Goal: Transaction & Acquisition: Register for event/course

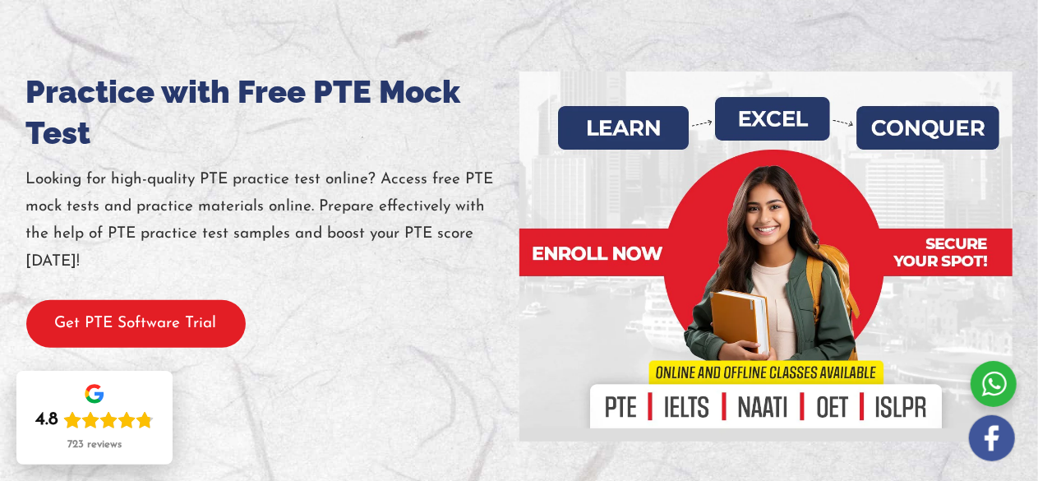
click at [201, 322] on button "Get PTE Software Trial" at bounding box center [135, 324] width 219 height 48
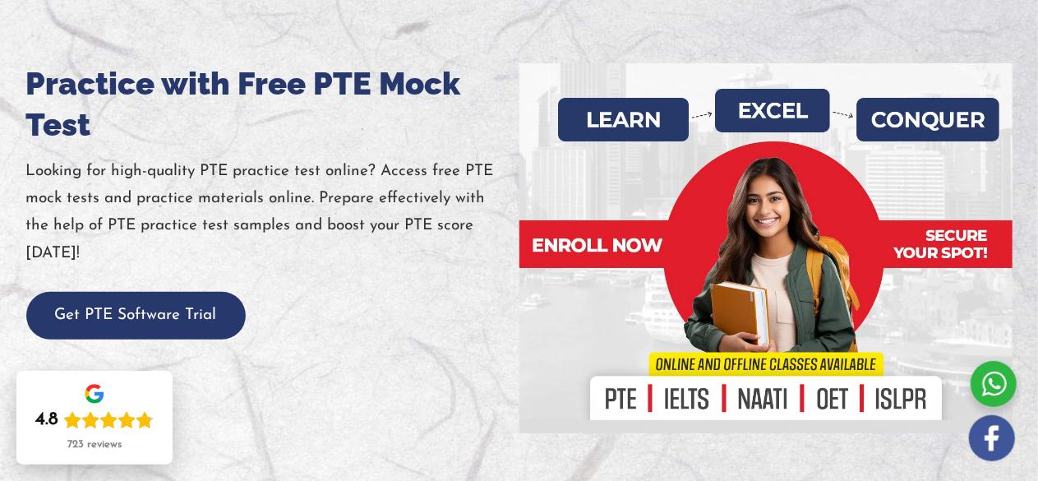
scroll to position [218, 0]
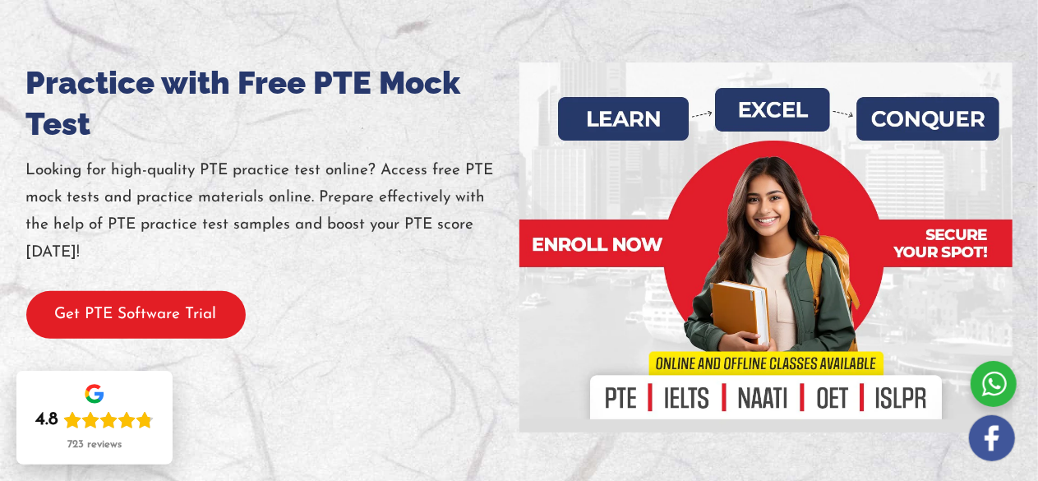
click at [169, 313] on button "Get PTE Software Trial" at bounding box center [135, 315] width 219 height 48
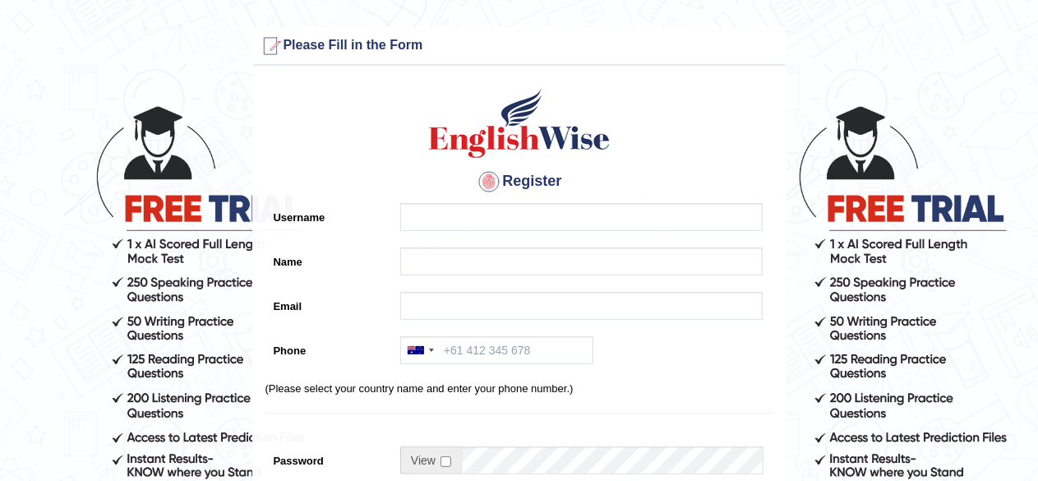
click at [437, 199] on div "Register Username Name Email Phone Australia +61 India (भारत) +91 New Zealand +…" at bounding box center [519, 417] width 532 height 686
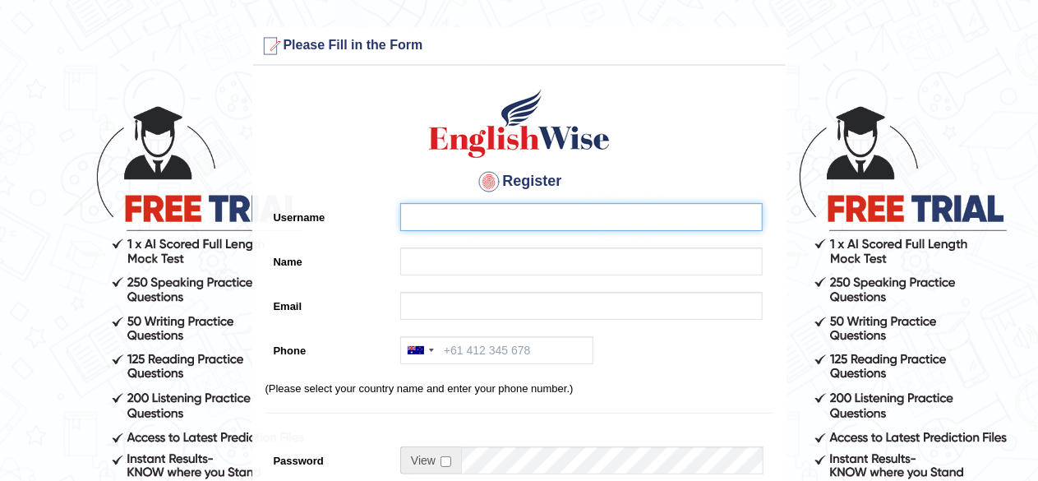
click at [435, 214] on input "Username" at bounding box center [581, 217] width 362 height 28
type input "Akash"
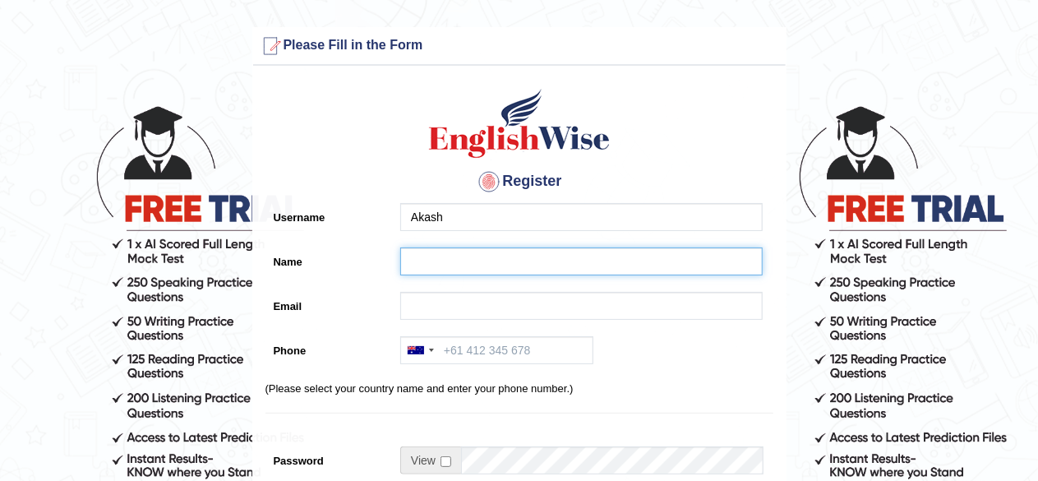
click at [444, 254] on input "Name" at bounding box center [581, 261] width 362 height 28
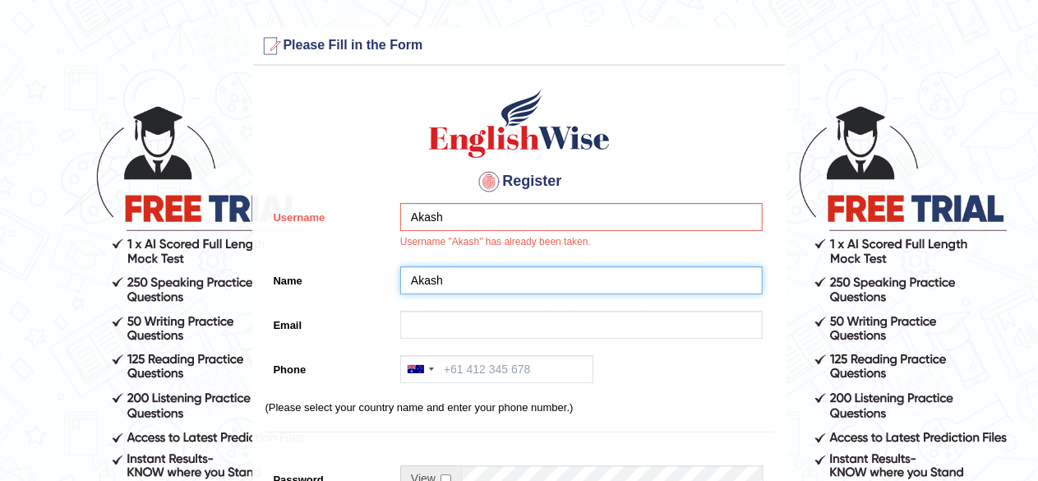
type input "Akash"
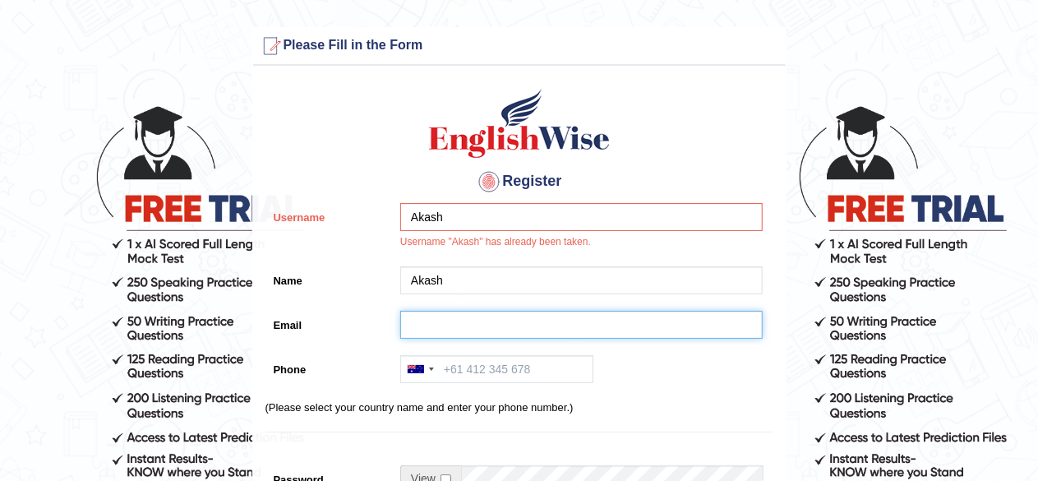
click at [440, 329] on input "Email" at bounding box center [581, 325] width 362 height 28
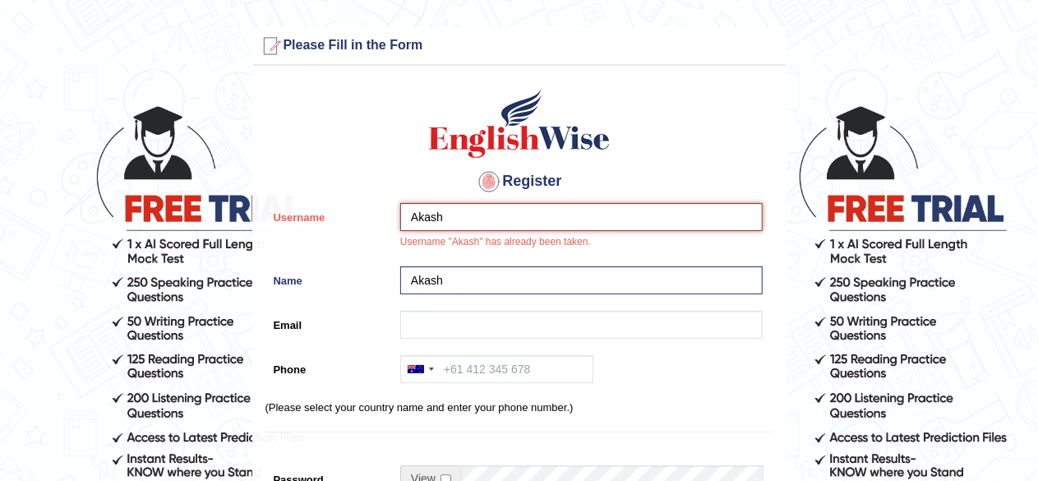
click at [465, 217] on input "Akash" at bounding box center [581, 217] width 362 height 28
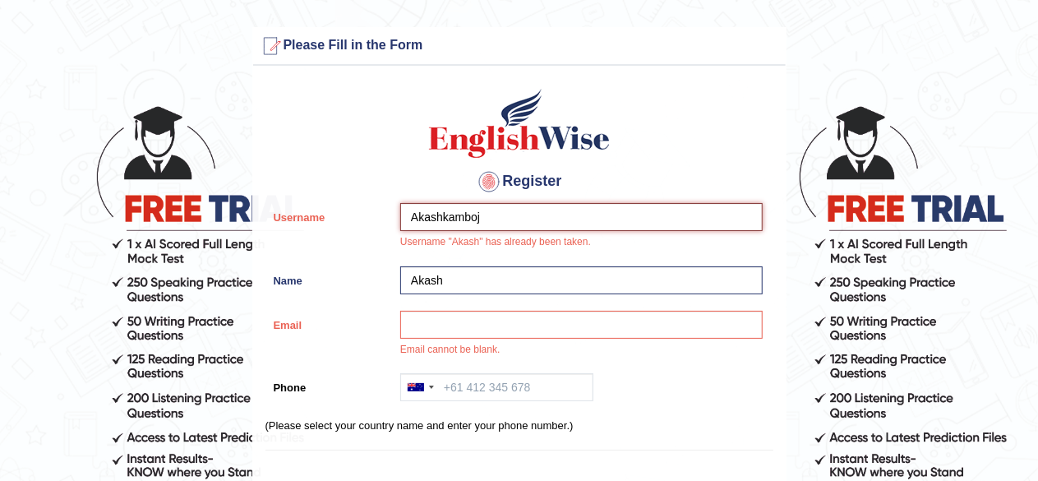
type input "Akashkamboj"
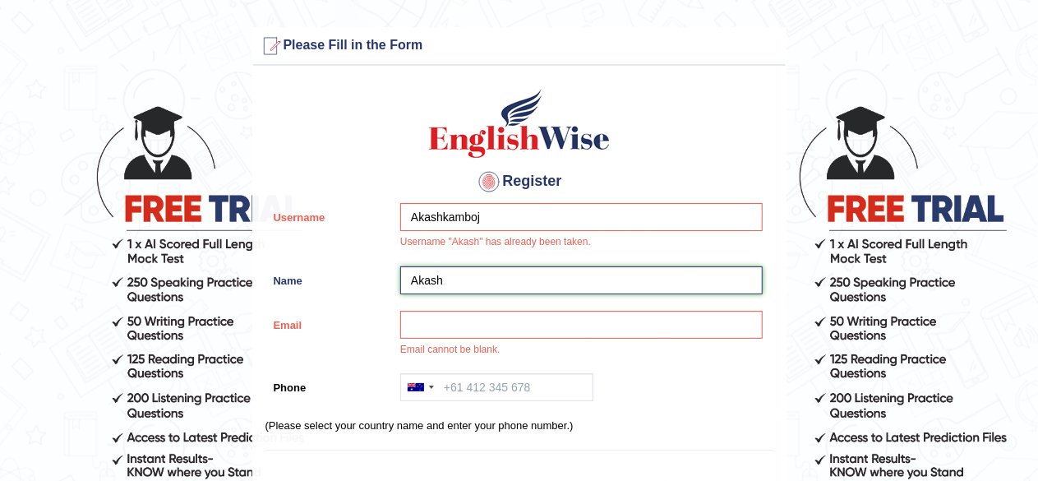
click at [446, 283] on input "Akash" at bounding box center [581, 280] width 362 height 28
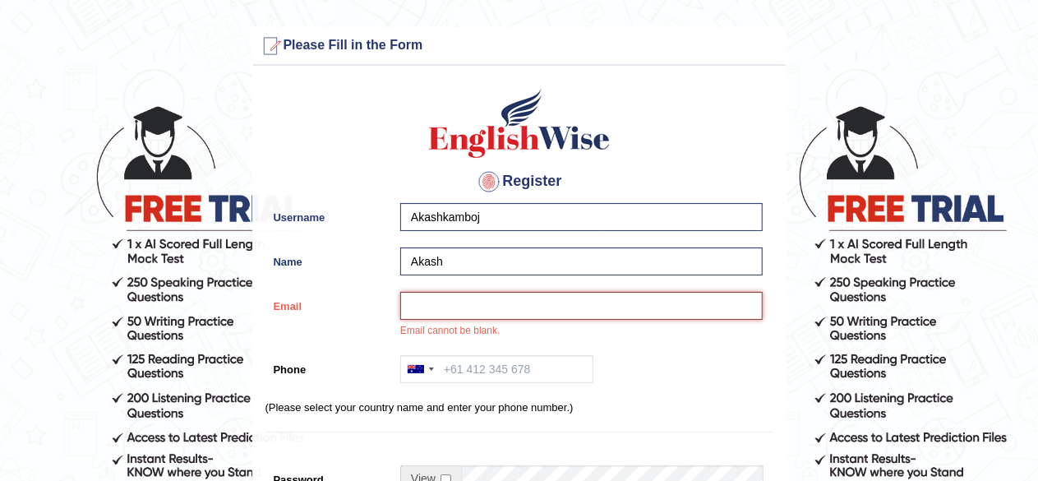
click at [466, 300] on input "Email" at bounding box center [581, 306] width 362 height 28
type input "akashjaiya.0007@gmail.com"
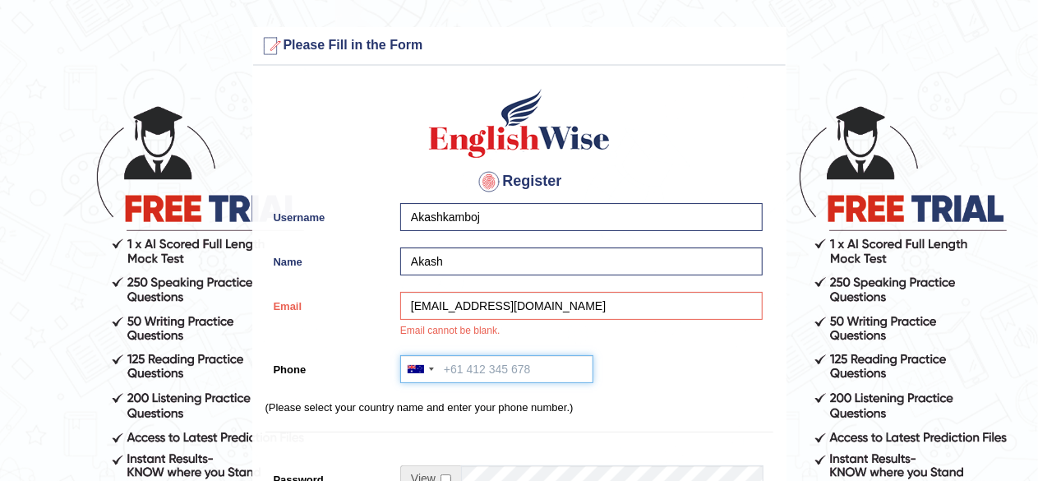
click at [457, 362] on input "Phone" at bounding box center [496, 369] width 193 height 28
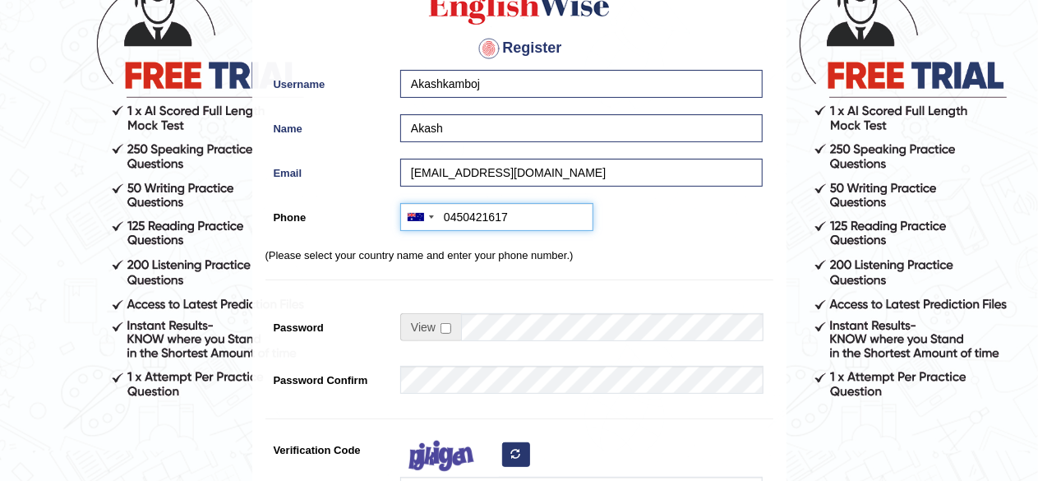
scroll to position [134, 0]
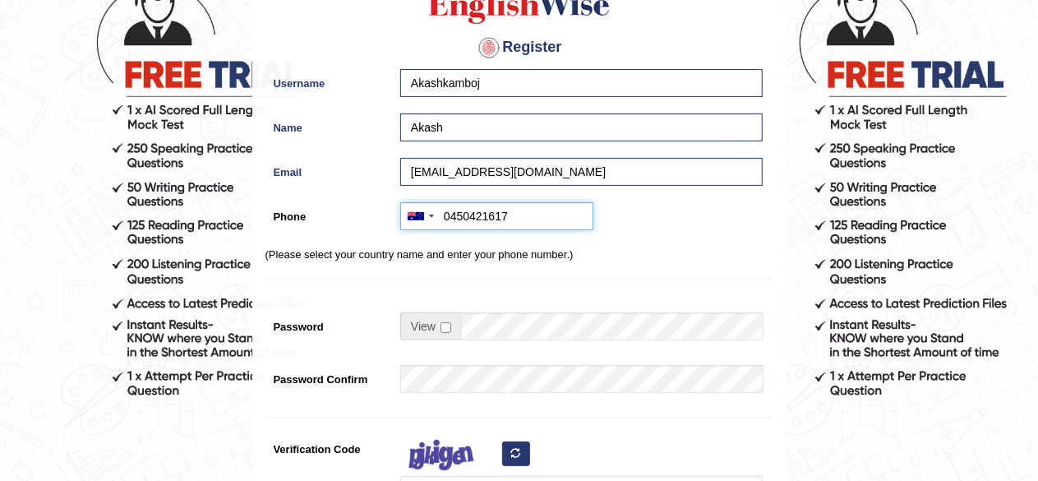
type input "0450421617"
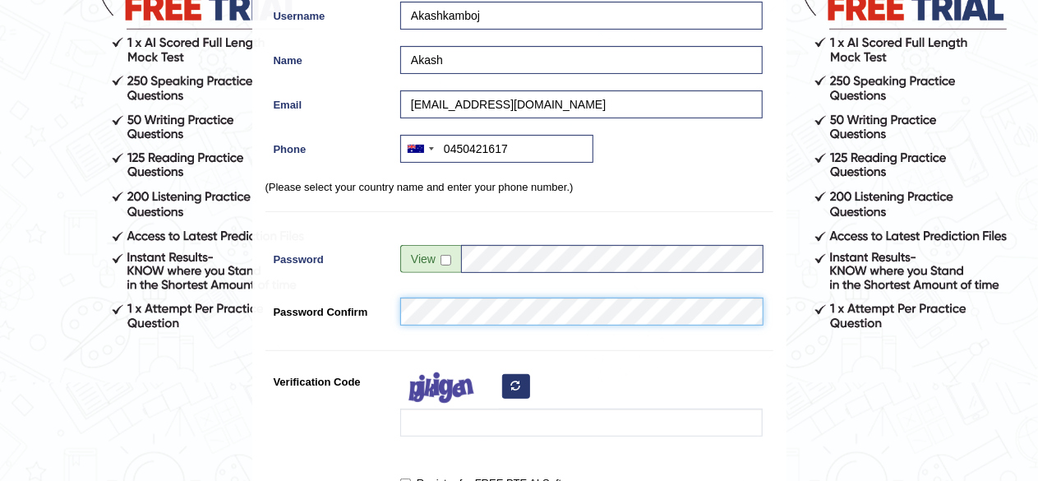
scroll to position [202, 0]
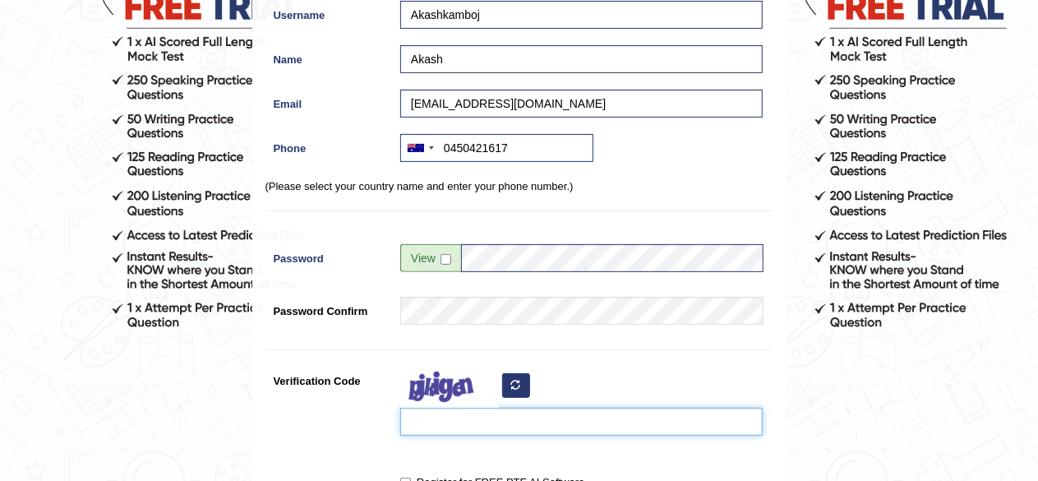
click at [463, 408] on input "Verification Code" at bounding box center [581, 422] width 362 height 28
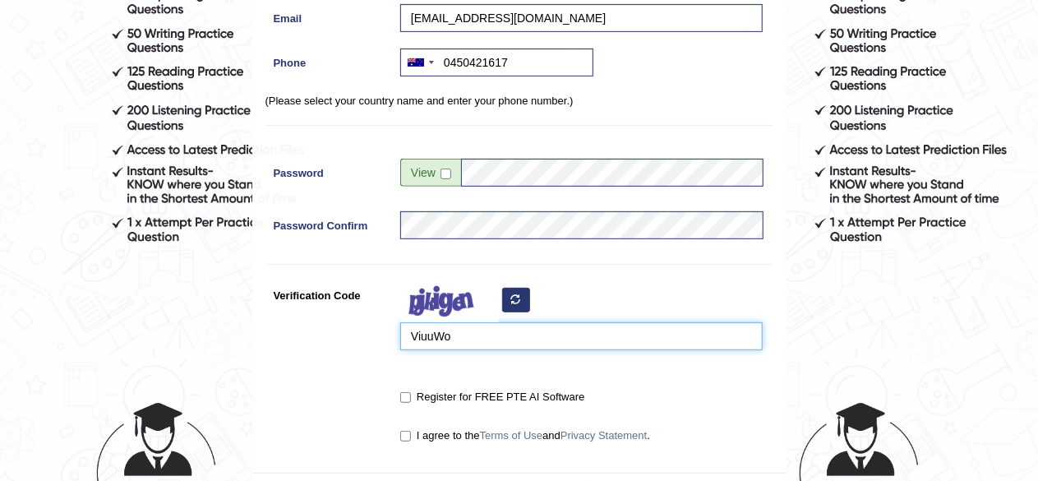
scroll to position [308, 0]
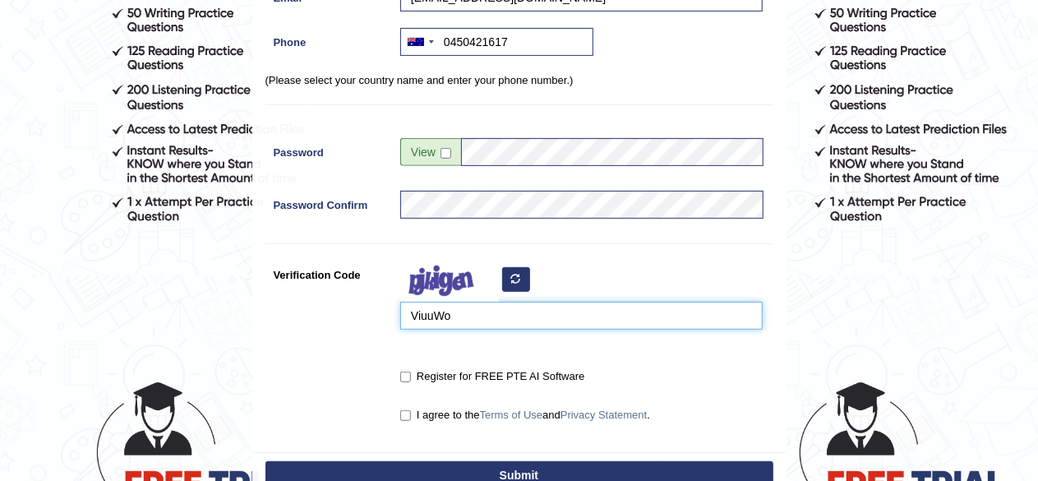
type input "ViuuWo"
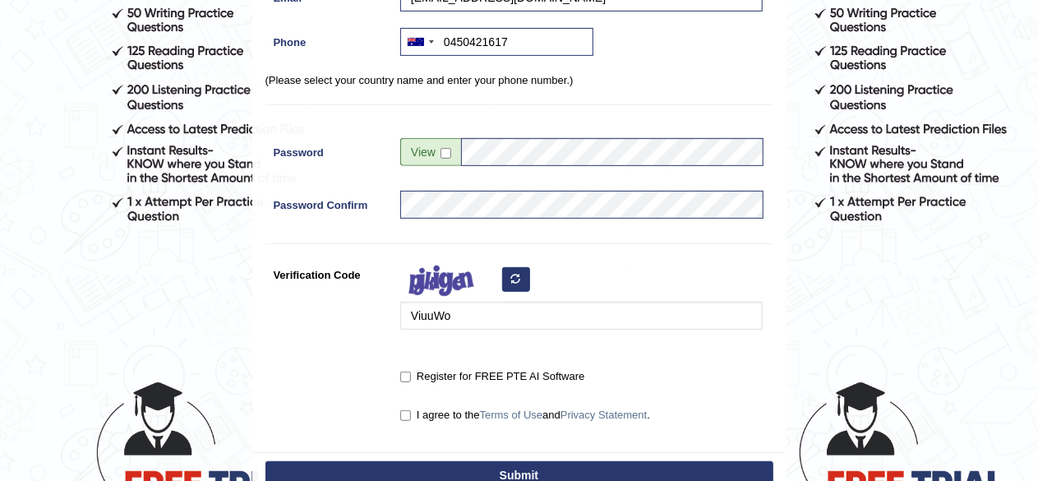
click at [457, 376] on label "Register for FREE PTE AI Software" at bounding box center [492, 376] width 184 height 16
click at [411, 376] on input "Register for FREE PTE AI Software" at bounding box center [405, 376] width 11 height 11
checkbox input "true"
click at [443, 413] on label "I agree to the Terms of Use and Privacy Statement ." at bounding box center [525, 415] width 250 height 16
click at [411, 413] on input "I agree to the Terms of Use and Privacy Statement ." at bounding box center [405, 415] width 11 height 11
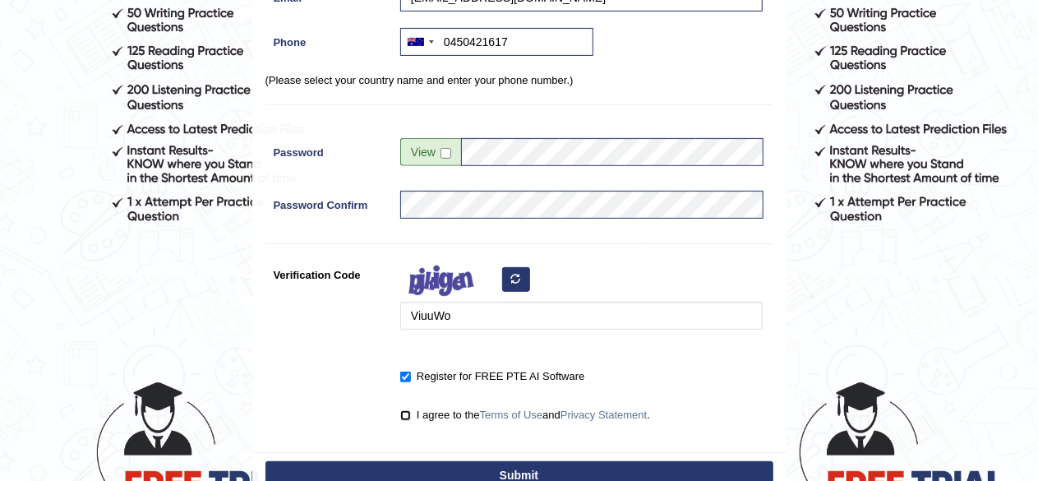
checkbox input "true"
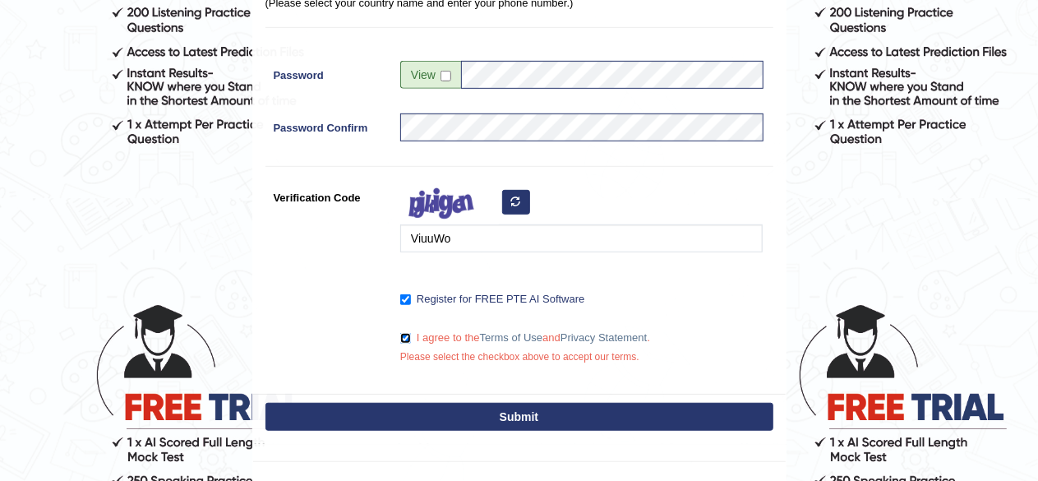
scroll to position [387, 0]
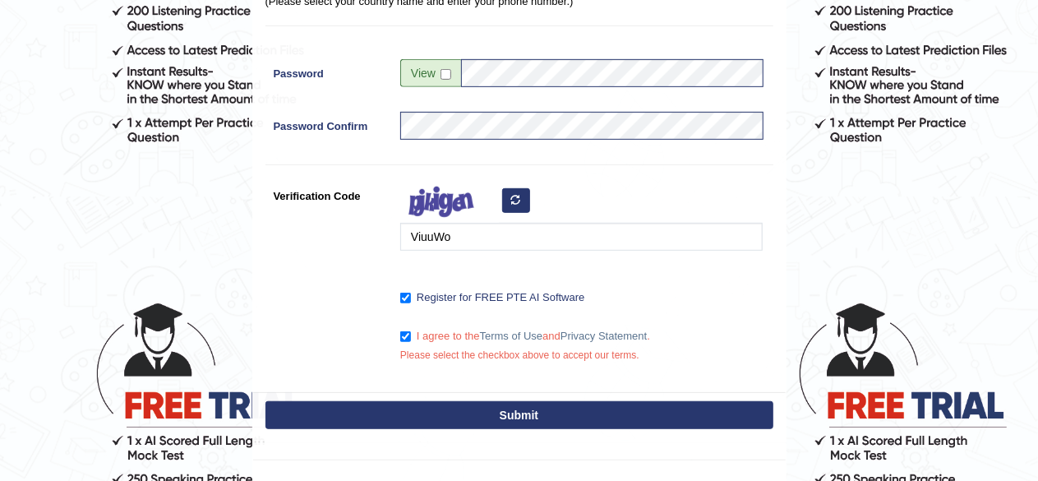
click at [458, 417] on button "Submit" at bounding box center [519, 415] width 508 height 28
type input "+61450421617"
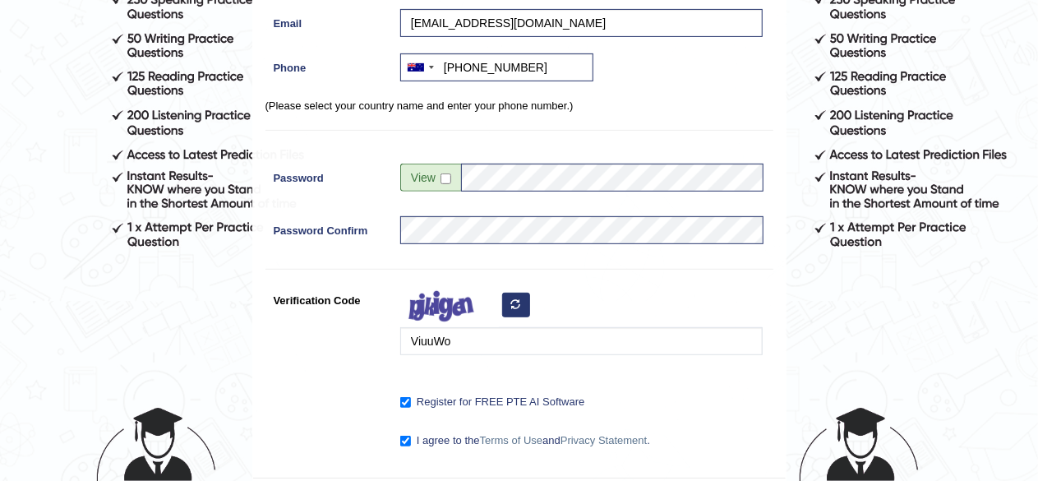
scroll to position [281, 0]
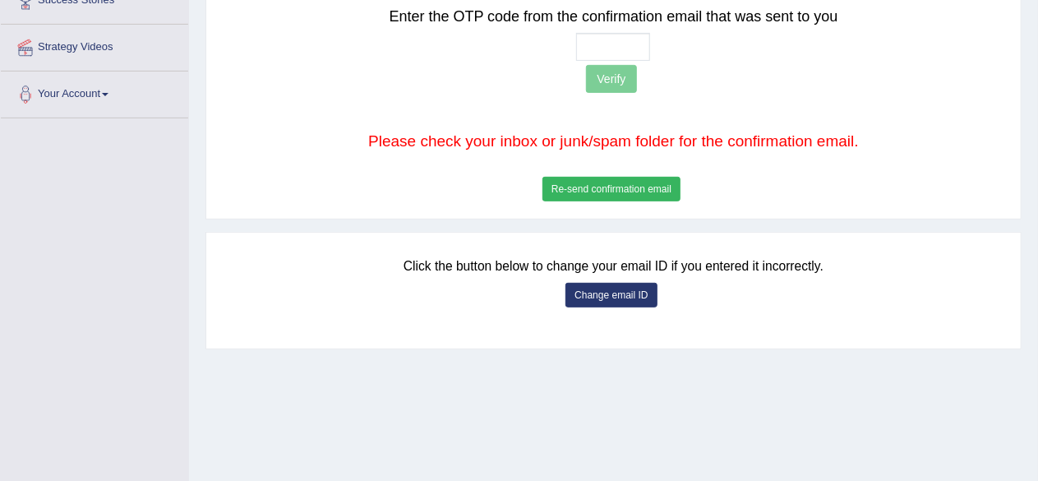
scroll to position [269, 0]
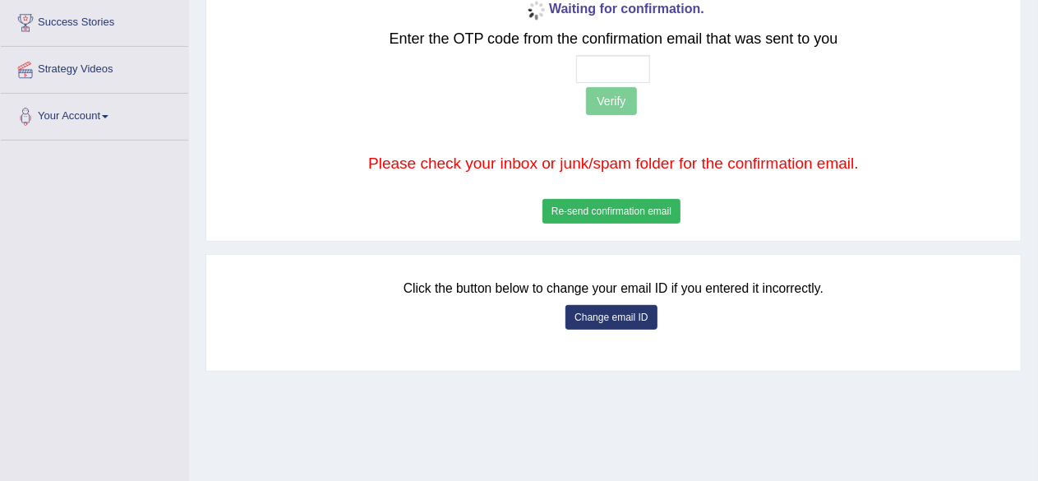
click at [819, 298] on div "Click the button below to change your email ID if you entered it incorrectly. C…" at bounding box center [613, 315] width 786 height 96
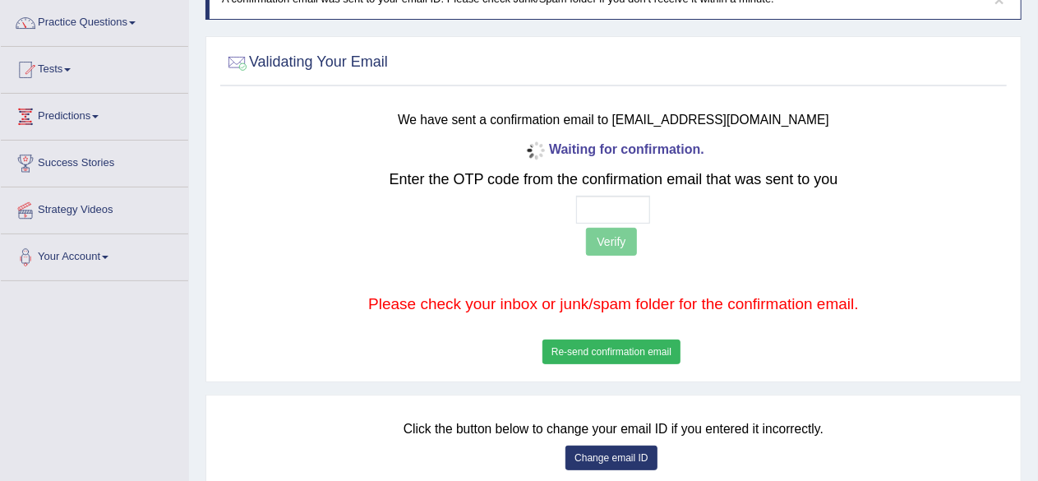
scroll to position [127, 0]
click at [626, 214] on input "text" at bounding box center [613, 210] width 74 height 28
type input "3 6 8 9"
click at [616, 241] on button "Verify" at bounding box center [611, 242] width 50 height 28
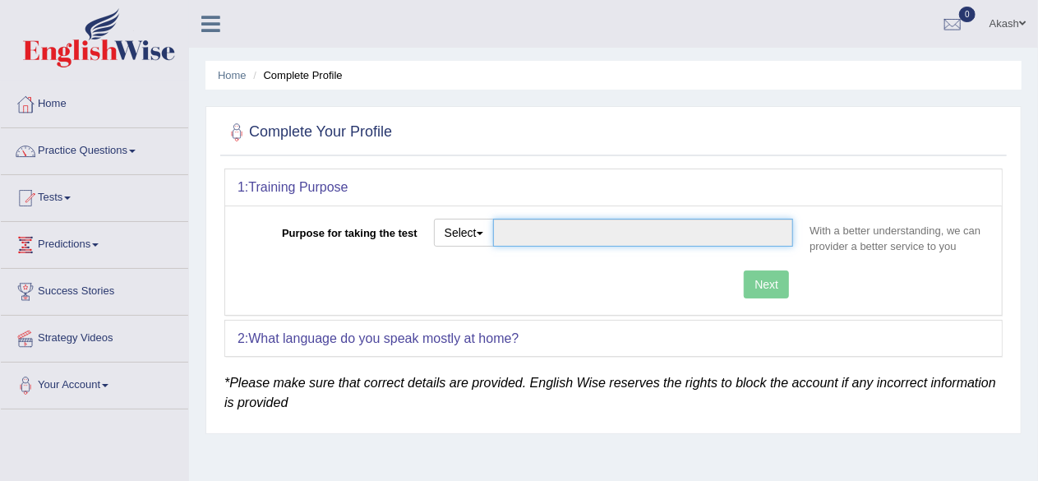
click at [619, 236] on input "Purpose for taking the test" at bounding box center [643, 233] width 301 height 28
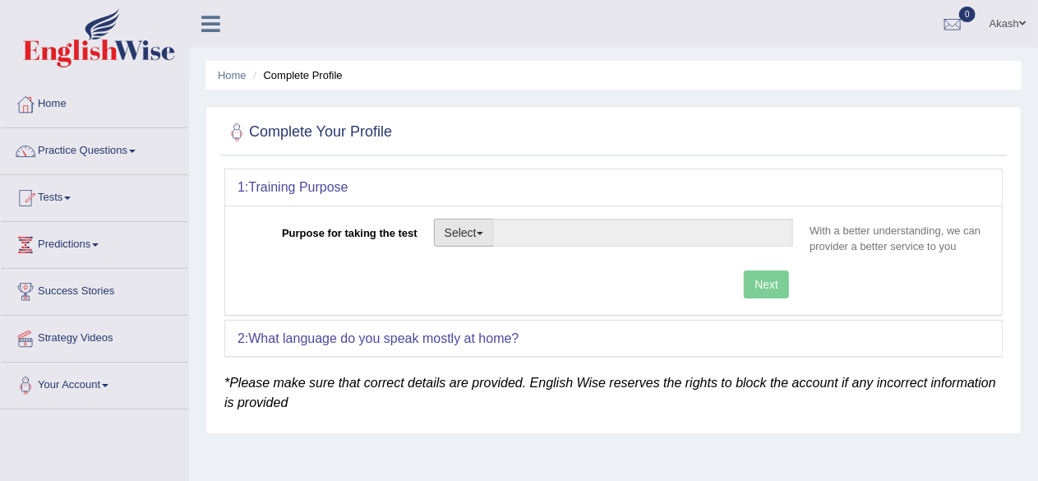
click at [465, 236] on button "Select" at bounding box center [464, 233] width 60 height 28
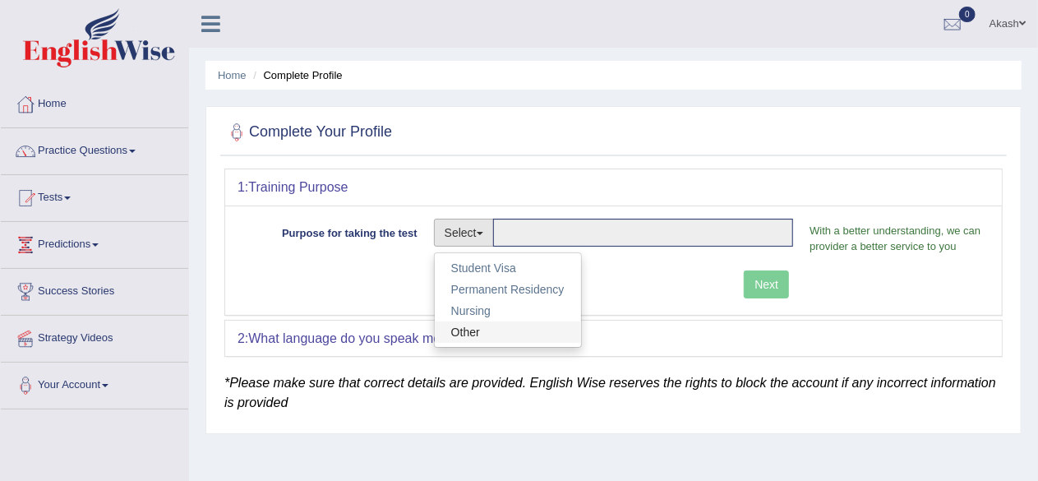
click at [542, 329] on link "Other" at bounding box center [508, 331] width 146 height 21
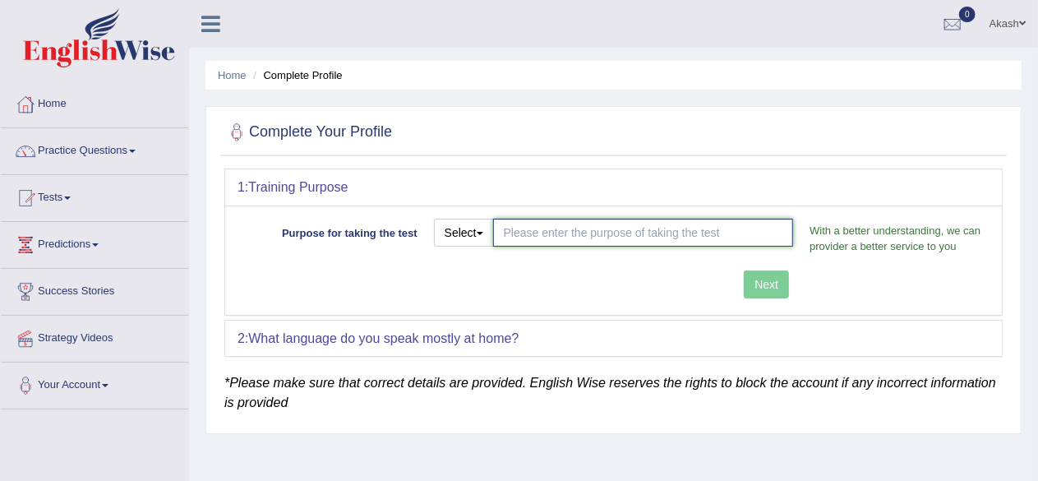
click at [598, 219] on input "Purpose for taking the test" at bounding box center [643, 233] width 301 height 28
type input "Post study visa"
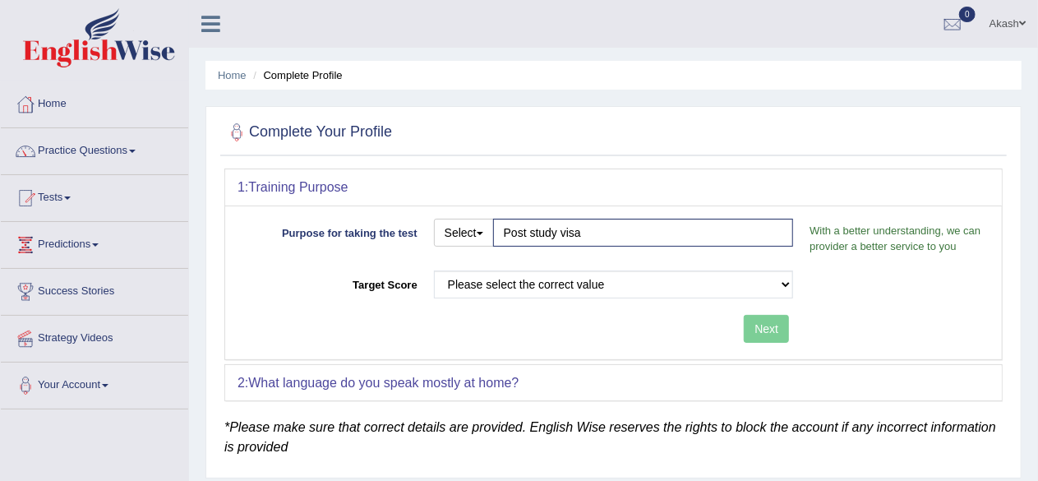
click at [755, 270] on div "Purpose for taking the test Select Student Visa Permanent Residency Nursing Oth…" at bounding box center [613, 282] width 776 height 154
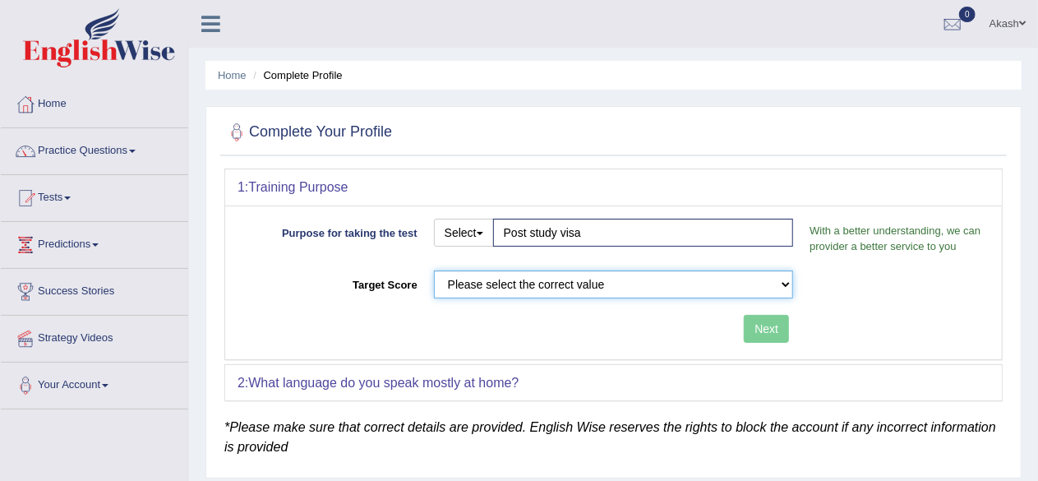
click at [713, 284] on select "Please select the correct value 50 (6 bands) 58 (6.5 bands) 65 (7 bands) 79 (8 …" at bounding box center [614, 284] width 360 height 28
select select "58"
click at [434, 270] on select "Please select the correct value 50 (6 bands) 58 (6.5 bands) 65 (7 bands) 79 (8 …" at bounding box center [614, 284] width 360 height 28
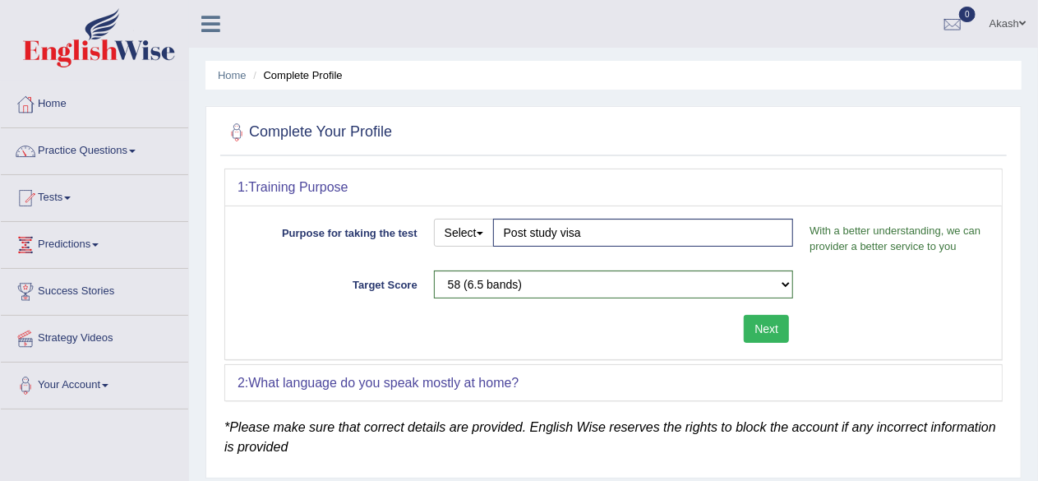
click at [767, 323] on button "Next" at bounding box center [766, 329] width 45 height 28
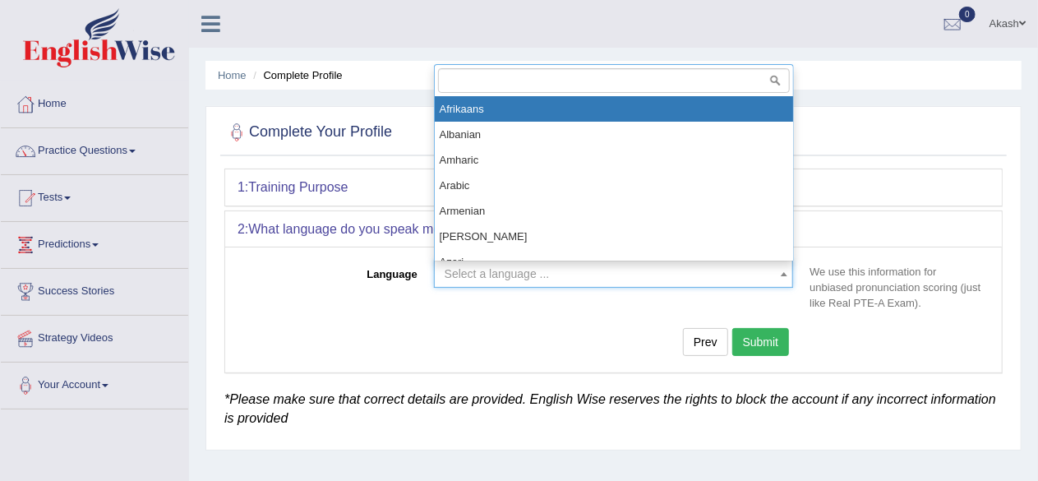
click at [753, 274] on span "Select a language ..." at bounding box center [608, 273] width 329 height 16
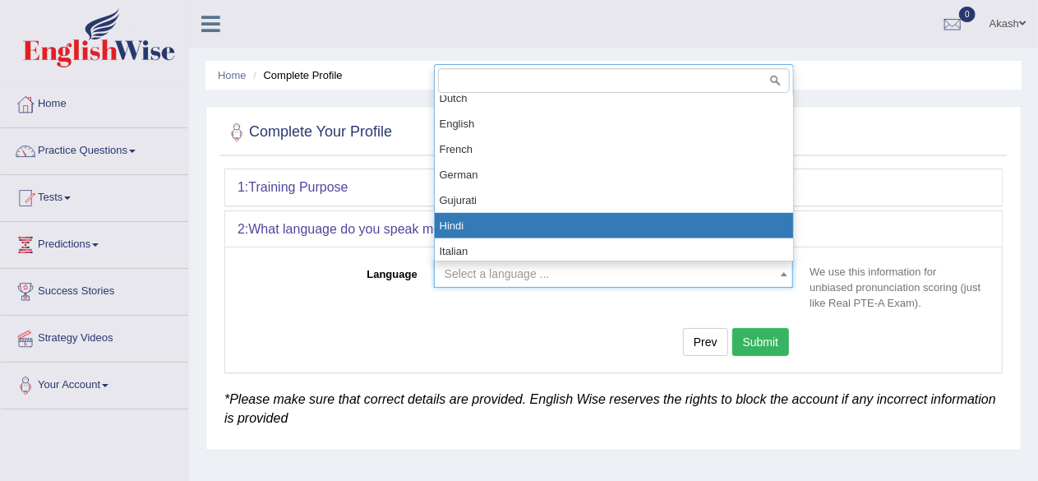
scroll to position [544, 0]
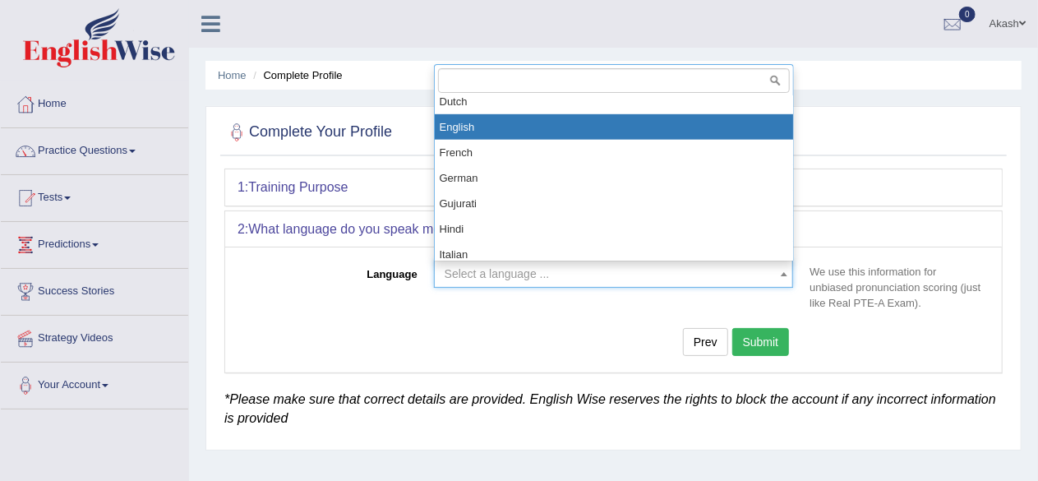
select select "English"
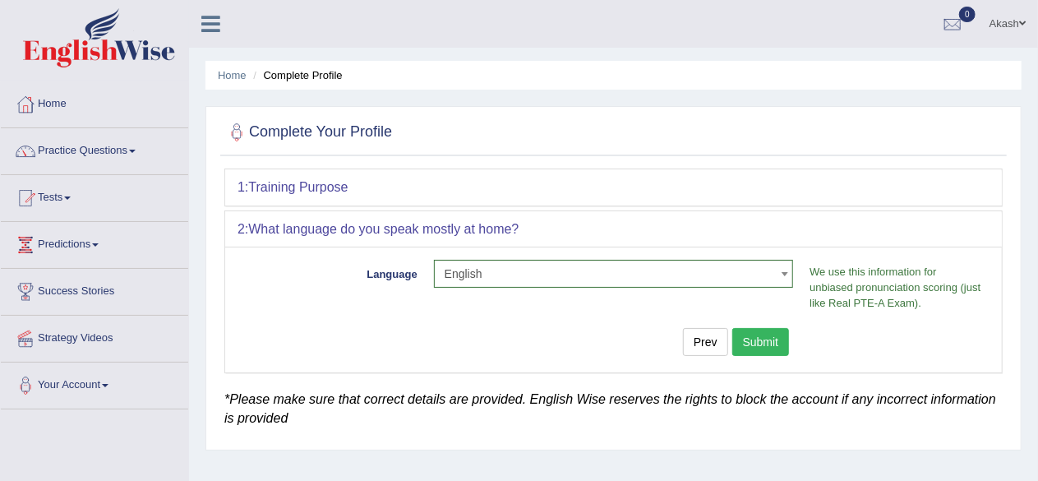
click at [767, 343] on button "Submit" at bounding box center [761, 342] width 58 height 28
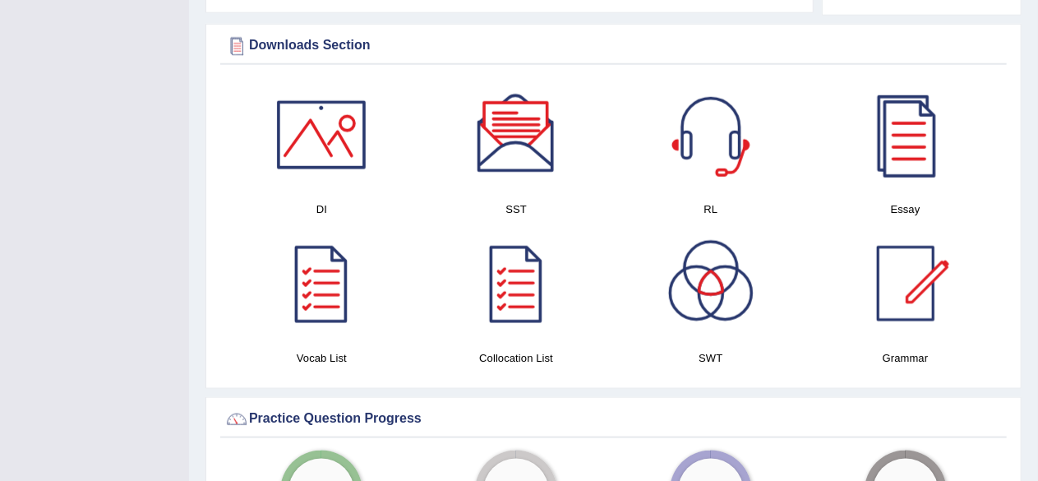
scroll to position [862, 0]
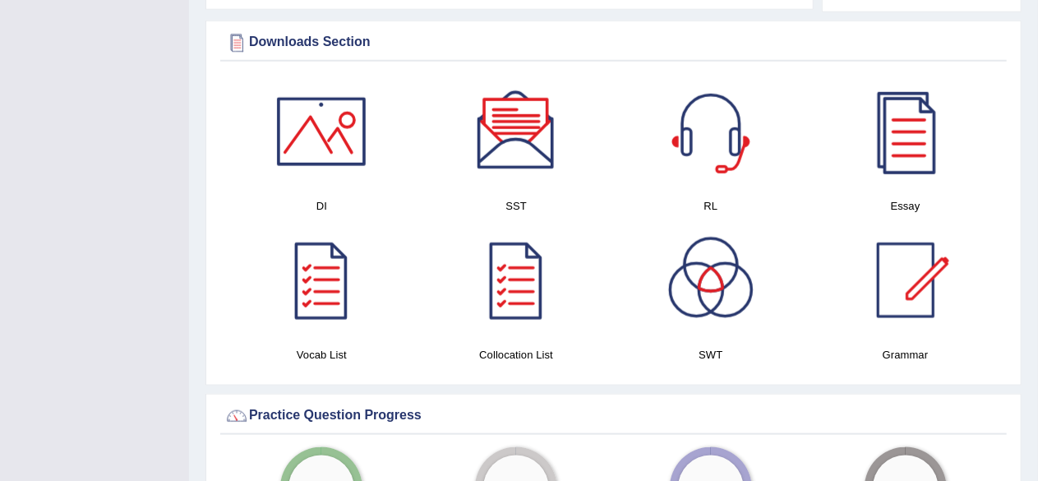
click at [529, 137] on div at bounding box center [515, 131] width 115 height 115
click at [722, 128] on div at bounding box center [710, 131] width 115 height 115
click at [894, 148] on div at bounding box center [905, 131] width 115 height 115
click at [329, 310] on div at bounding box center [321, 280] width 115 height 115
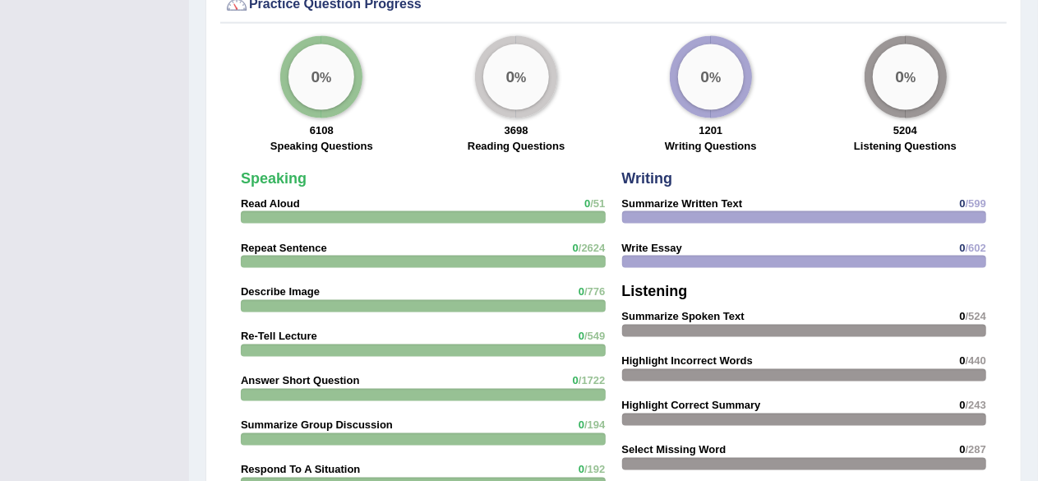
scroll to position [1274, 0]
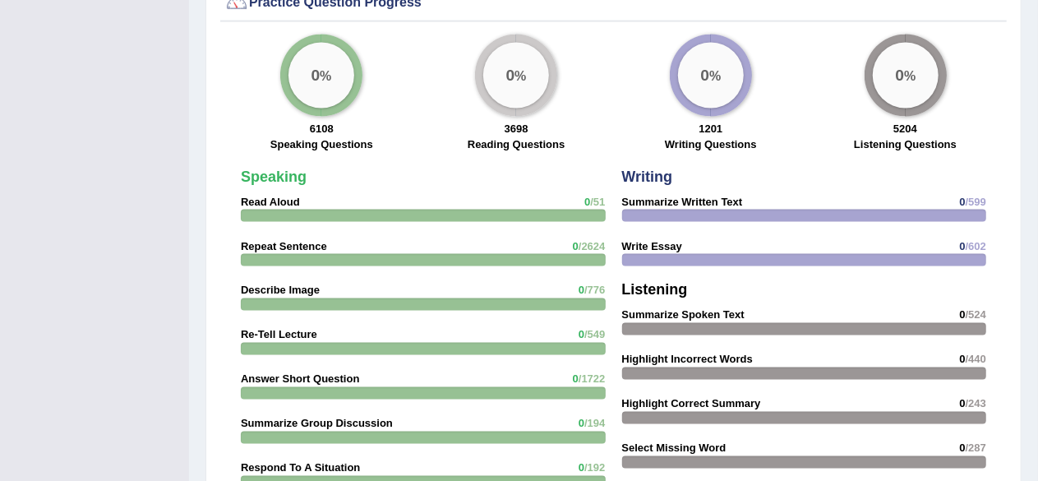
click at [311, 68] on big "0" at bounding box center [315, 75] width 9 height 18
click at [334, 191] on div "Speaking Read Aloud 0 /51 Repeat Sentence 0 /2624 Describe Image 0 /776 Re-Tell…" at bounding box center [423, 456] width 381 height 591
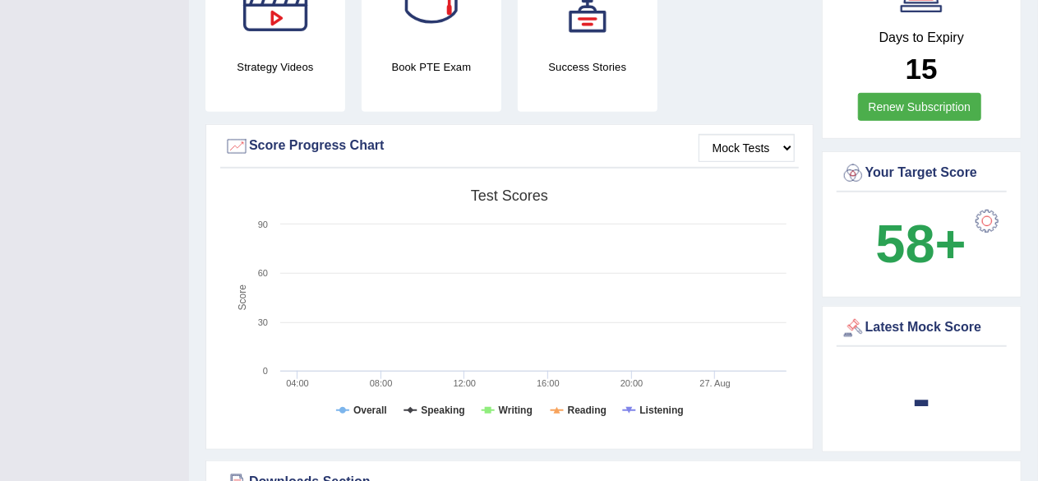
scroll to position [423, 0]
click at [929, 405] on b "-" at bounding box center [922, 397] width 18 height 60
click at [730, 148] on select "Mock Tests" at bounding box center [746, 147] width 96 height 28
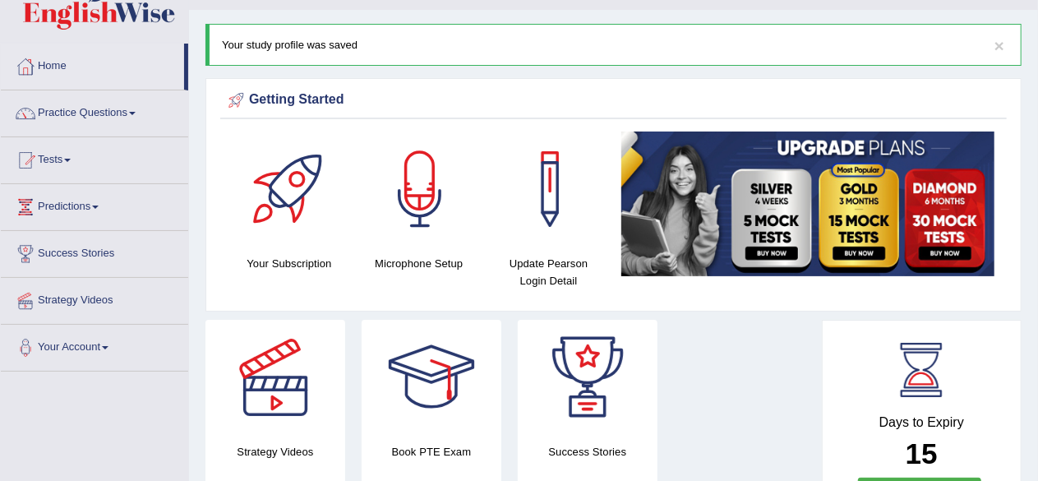
scroll to position [0, 0]
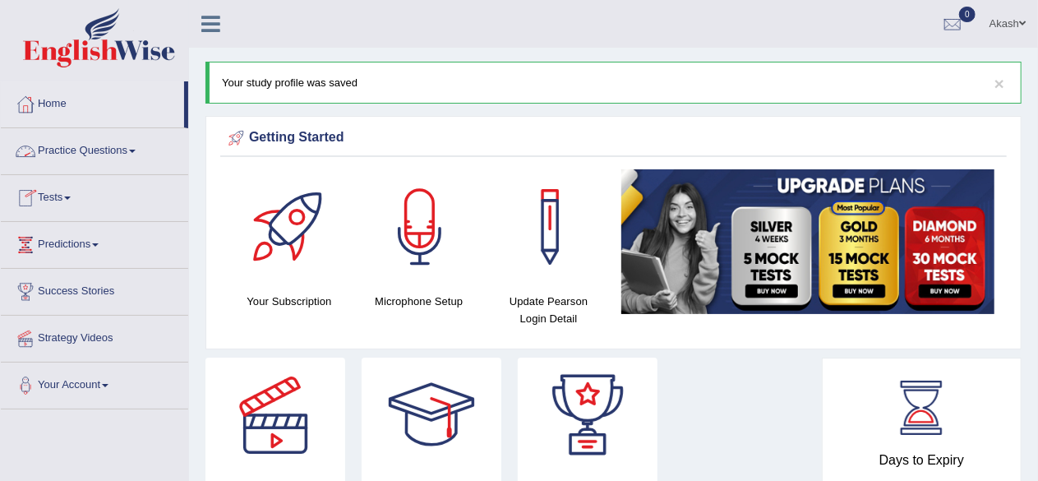
click at [91, 170] on li "Practice Questions Speaking Practice Read Aloud Repeat Sentence Describe Image …" at bounding box center [94, 151] width 187 height 47
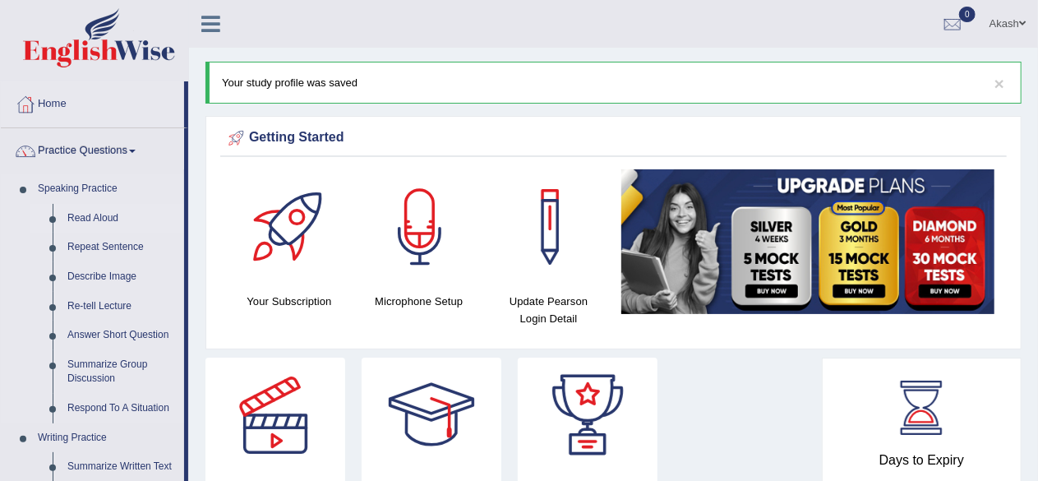
click at [95, 219] on link "Read Aloud" at bounding box center [122, 219] width 124 height 30
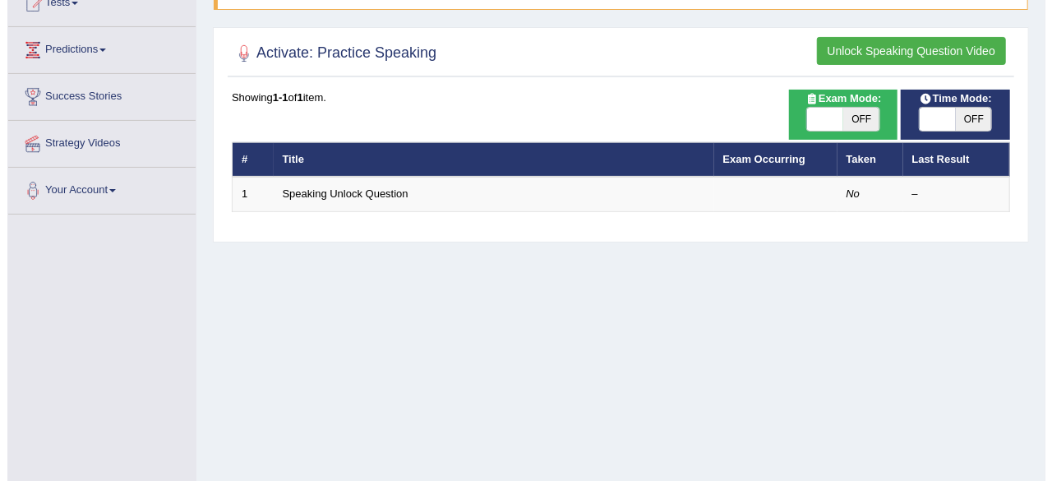
scroll to position [196, 0]
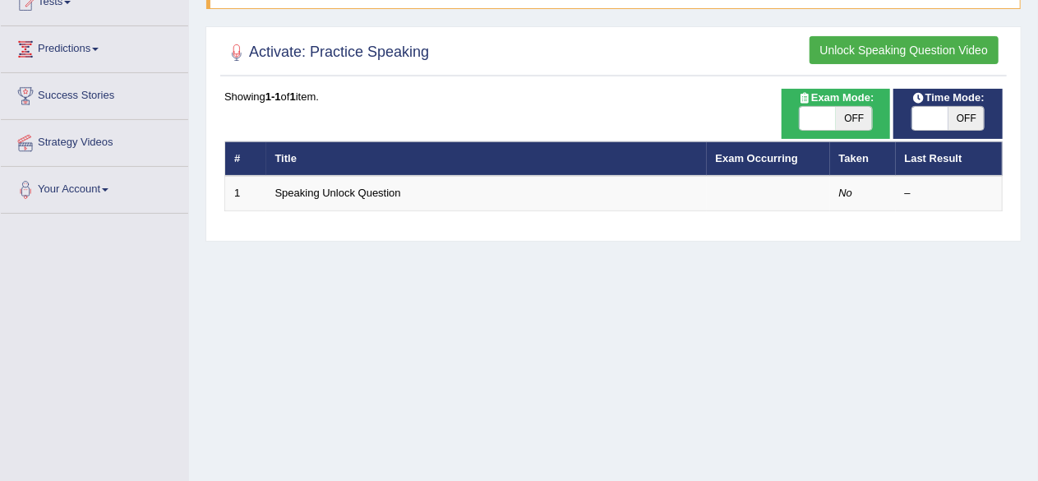
click at [848, 107] on span "OFF" at bounding box center [854, 118] width 36 height 23
checkbox input "true"
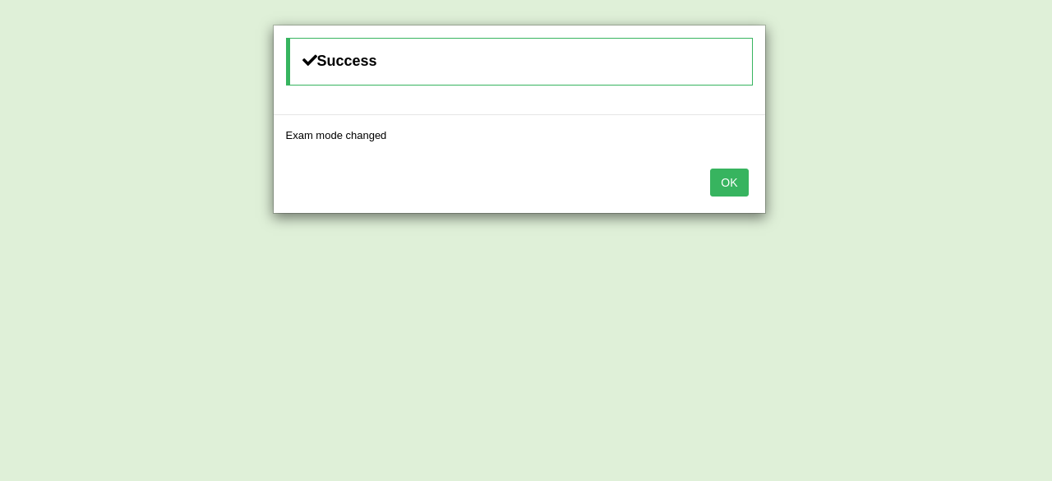
click at [741, 187] on button "OK" at bounding box center [729, 182] width 38 height 28
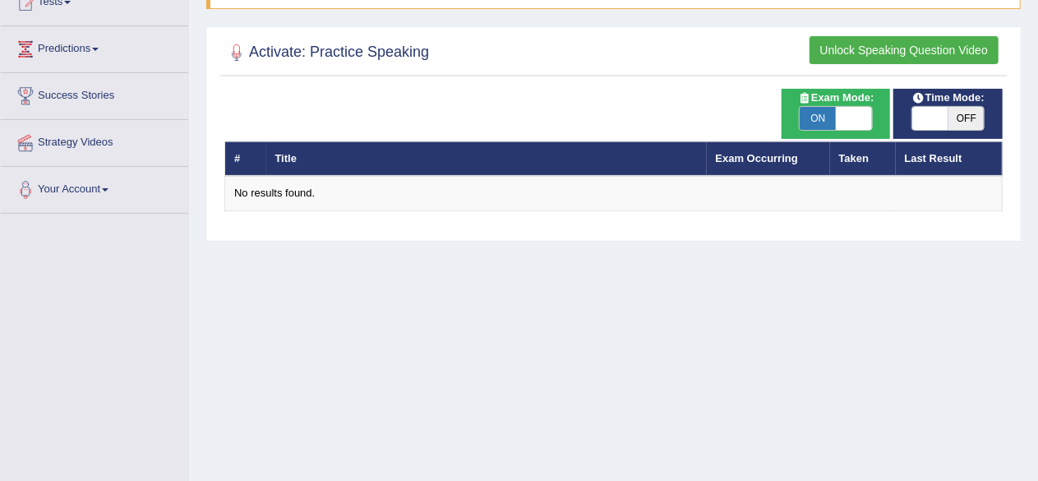
click at [835, 107] on span "ON" at bounding box center [817, 118] width 36 height 23
checkbox input "false"
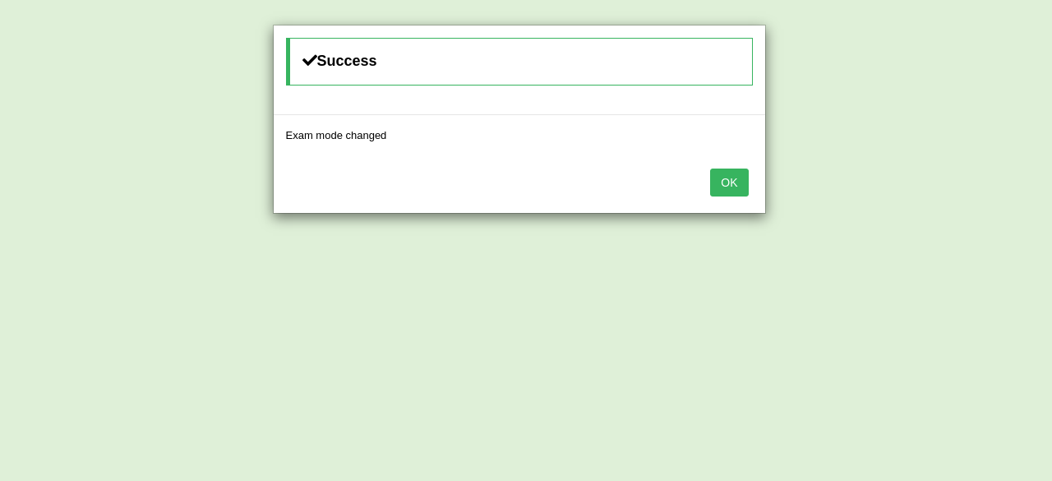
click at [733, 175] on button "OK" at bounding box center [729, 182] width 38 height 28
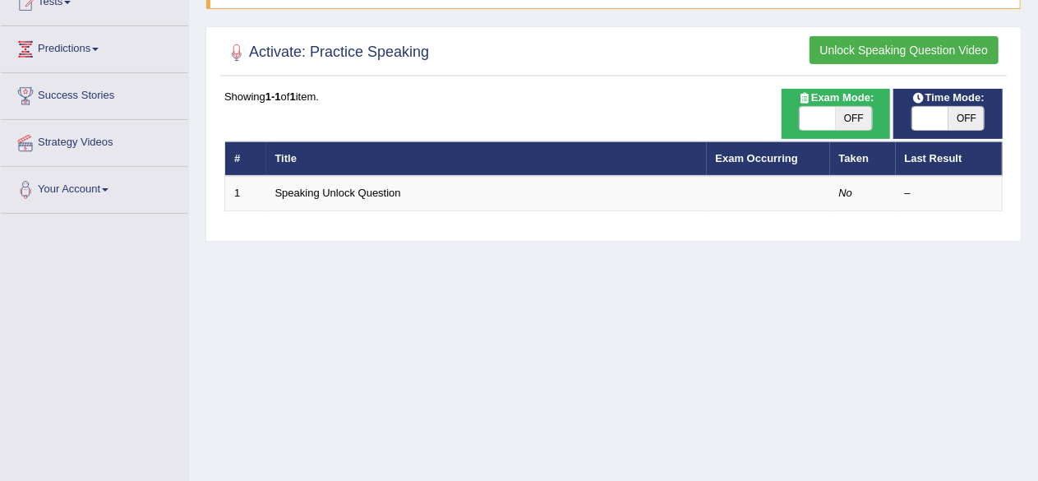
click at [841, 47] on button "Unlock Speaking Question Video" at bounding box center [903, 50] width 189 height 28
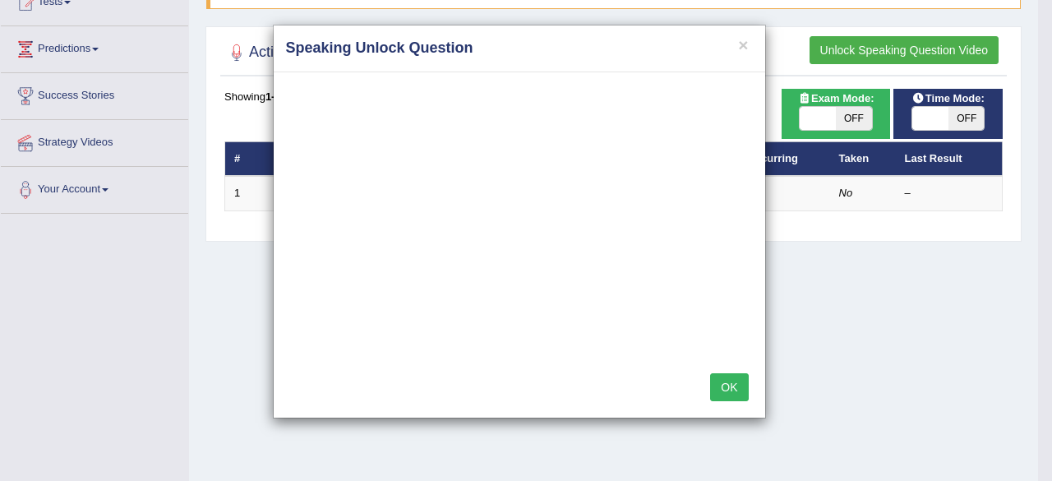
click at [841, 47] on div "× Speaking Unlock Question OK" at bounding box center [526, 240] width 1052 height 481
click at [719, 373] on button "OK" at bounding box center [729, 387] width 38 height 28
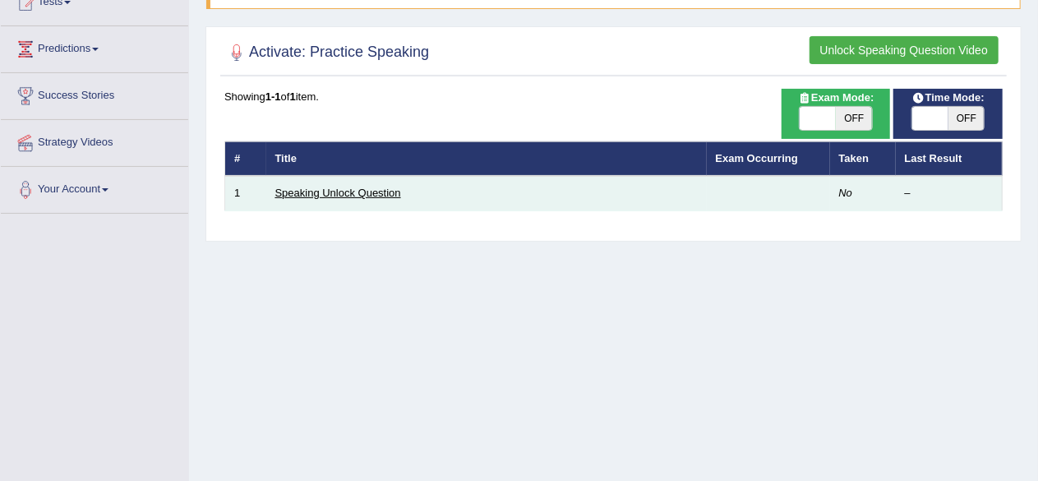
click at [381, 190] on link "Speaking Unlock Question" at bounding box center [338, 193] width 126 height 12
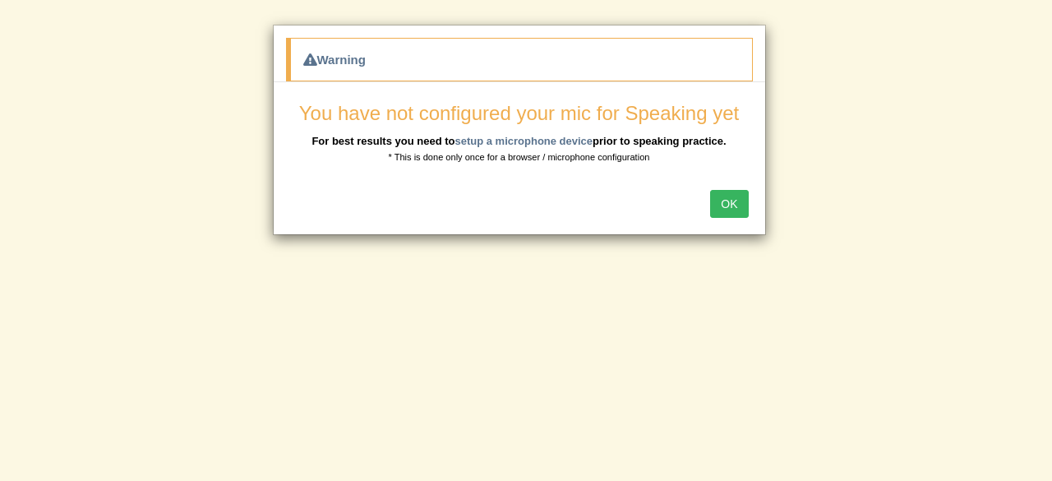
click at [746, 200] on button "OK" at bounding box center [729, 204] width 38 height 28
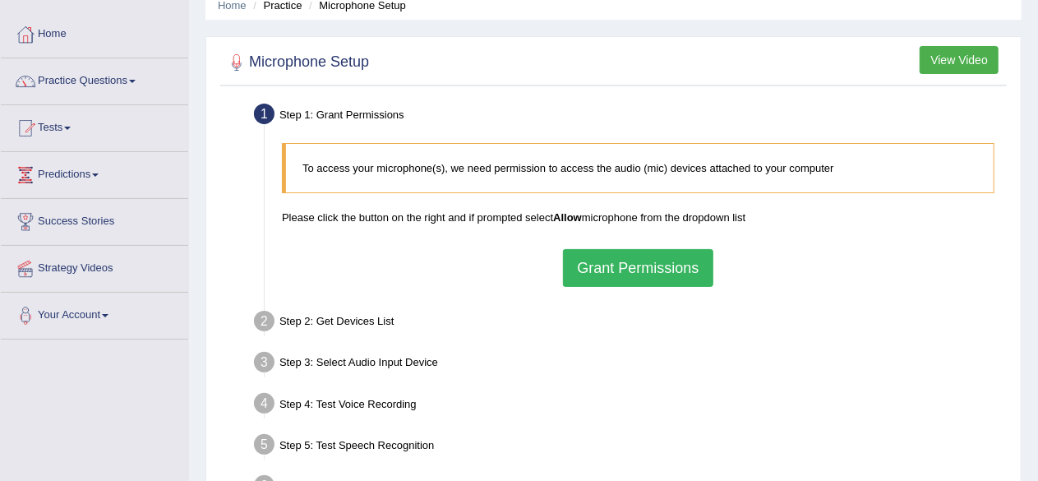
scroll to position [88, 0]
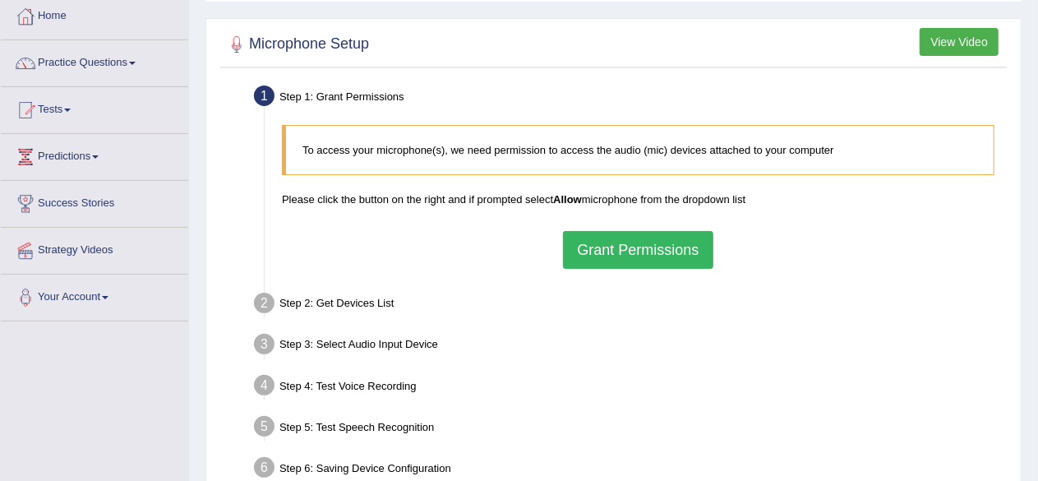
click at [14, 151] on div at bounding box center [25, 157] width 25 height 25
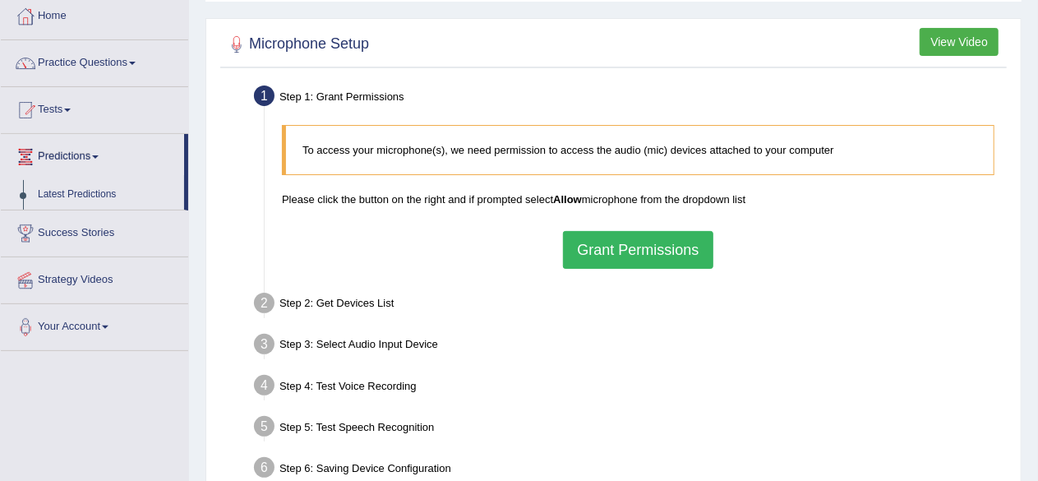
click at [16, 108] on div at bounding box center [25, 110] width 25 height 25
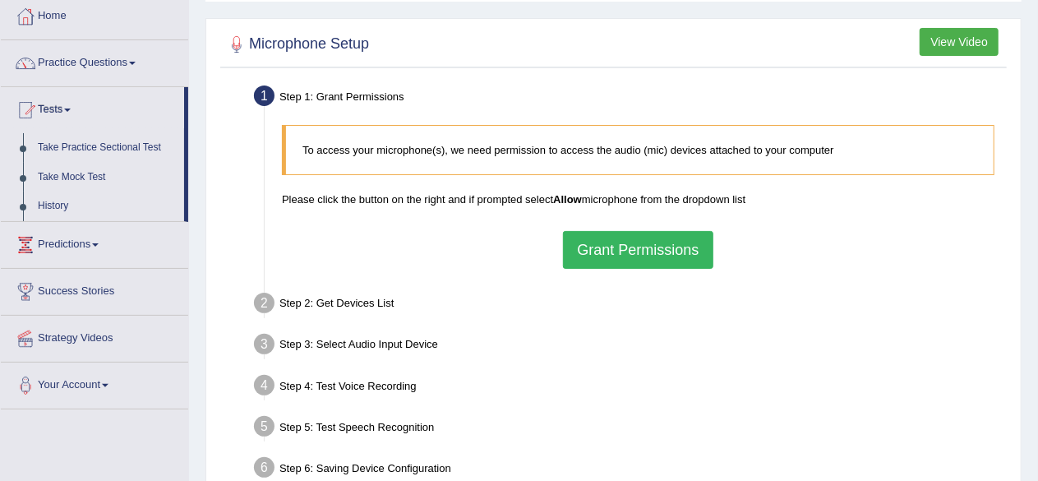
click at [636, 253] on button "Grant Permissions" at bounding box center [638, 250] width 150 height 38
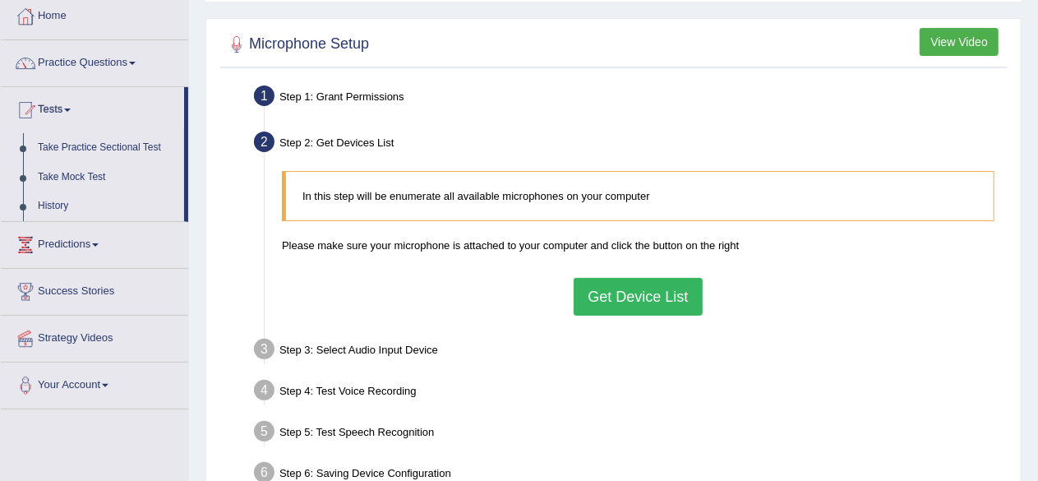
click at [608, 288] on button "Get Device List" at bounding box center [637, 297] width 128 height 38
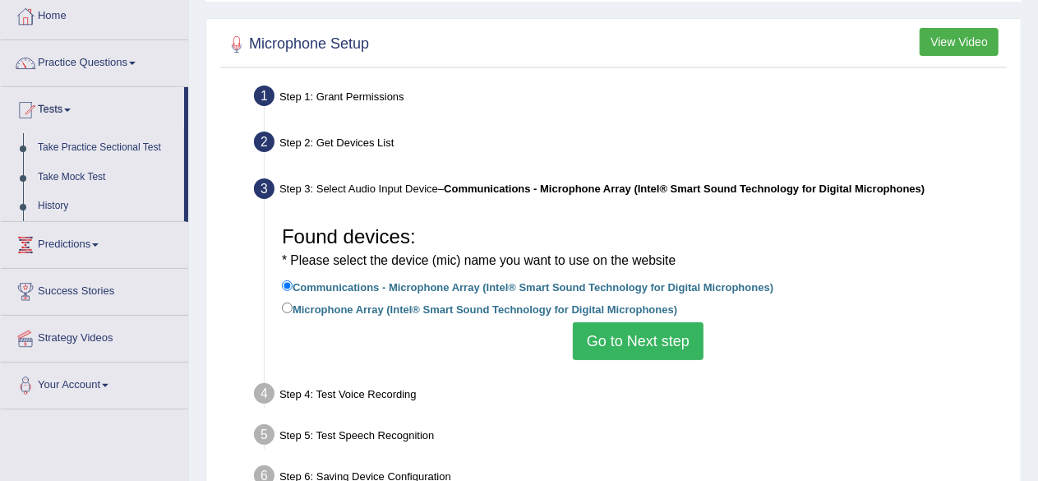
click at [615, 331] on button "Go to Next step" at bounding box center [638, 341] width 131 height 38
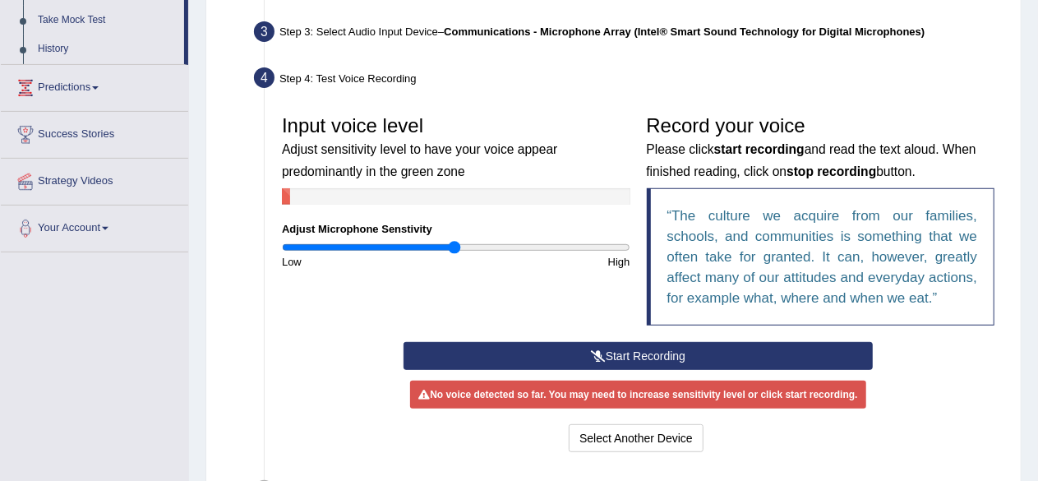
scroll to position [246, 0]
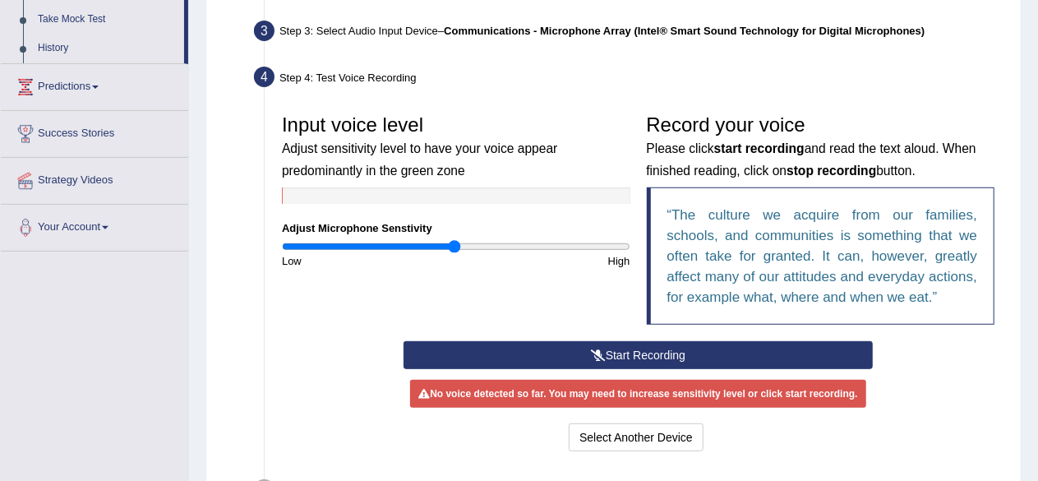
click at [634, 348] on button "Start Recording" at bounding box center [637, 355] width 469 height 28
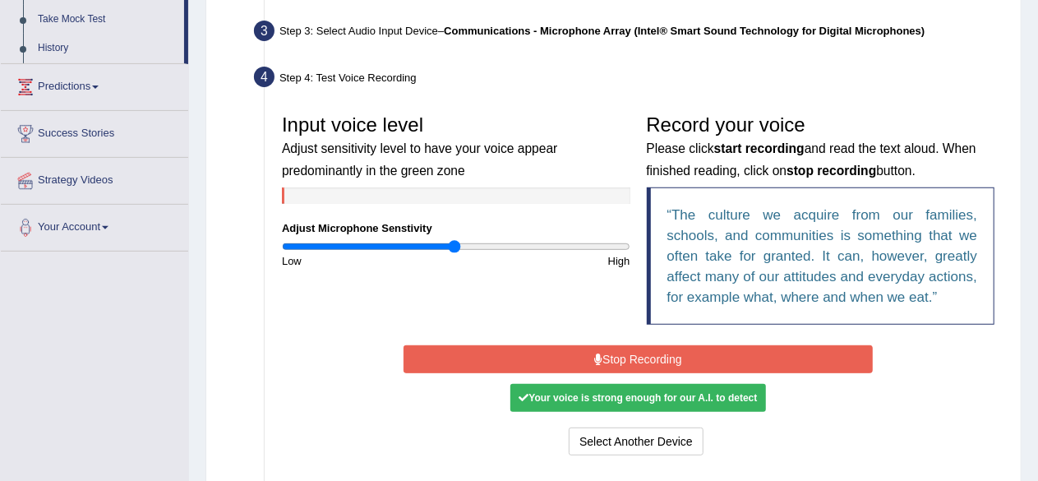
click at [634, 348] on button "Stop Recording" at bounding box center [637, 359] width 469 height 28
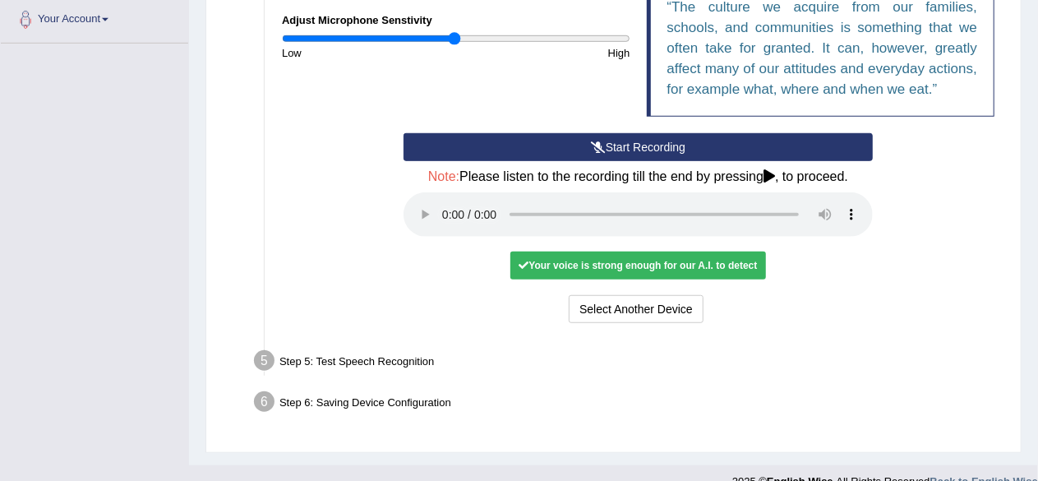
scroll to position [459, 0]
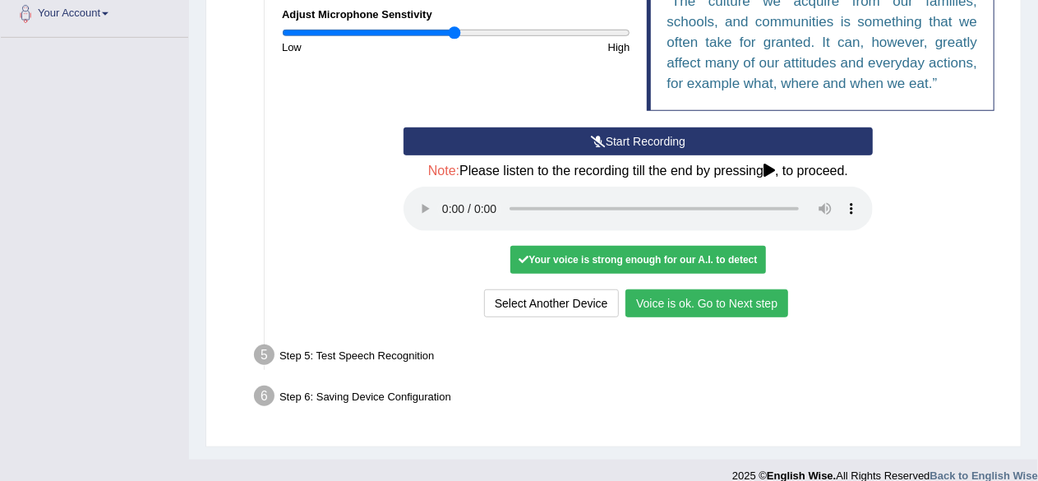
click at [659, 298] on button "Voice is ok. Go to Next step" at bounding box center [706, 303] width 163 height 28
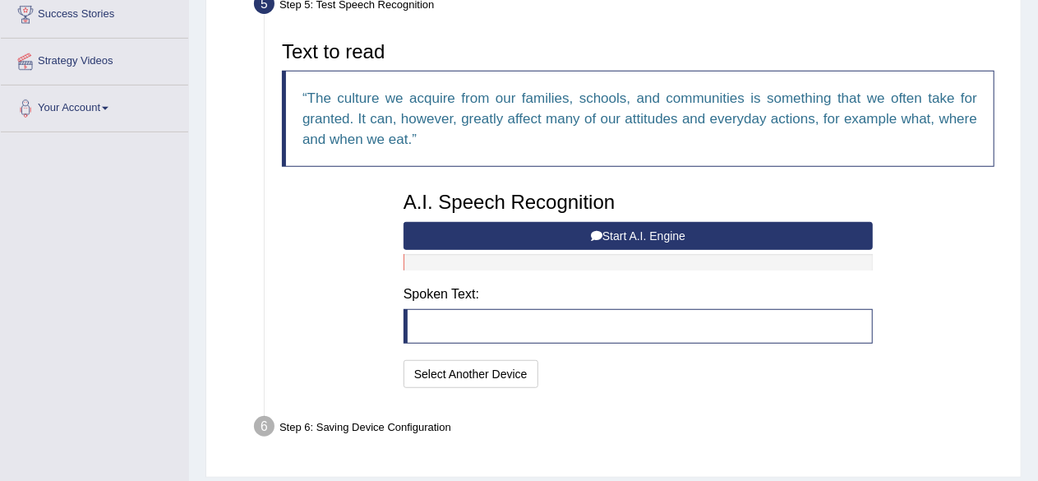
scroll to position [357, 0]
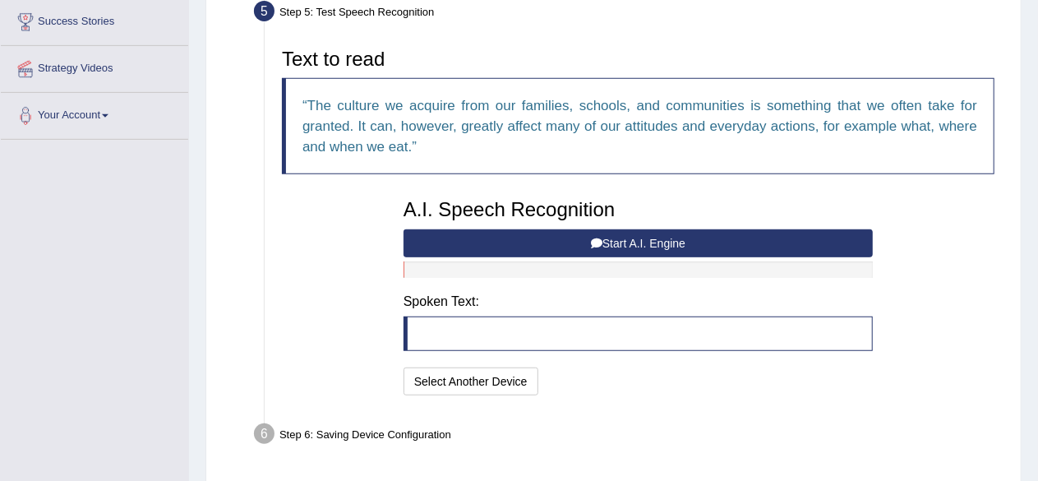
click at [649, 341] on blockquote at bounding box center [637, 333] width 469 height 35
click at [656, 242] on button "Start A.I. Engine" at bounding box center [637, 243] width 469 height 28
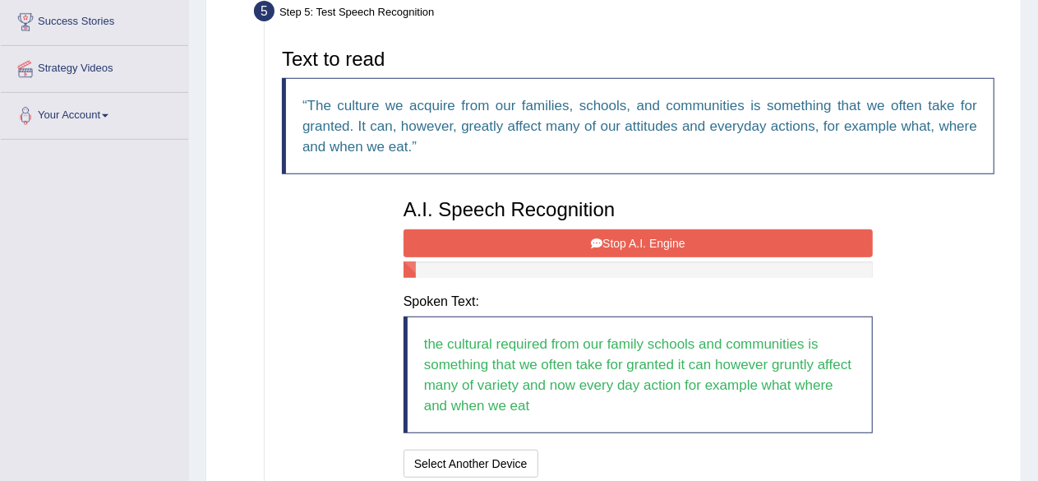
click at [656, 242] on button "Stop A.I. Engine" at bounding box center [637, 243] width 469 height 28
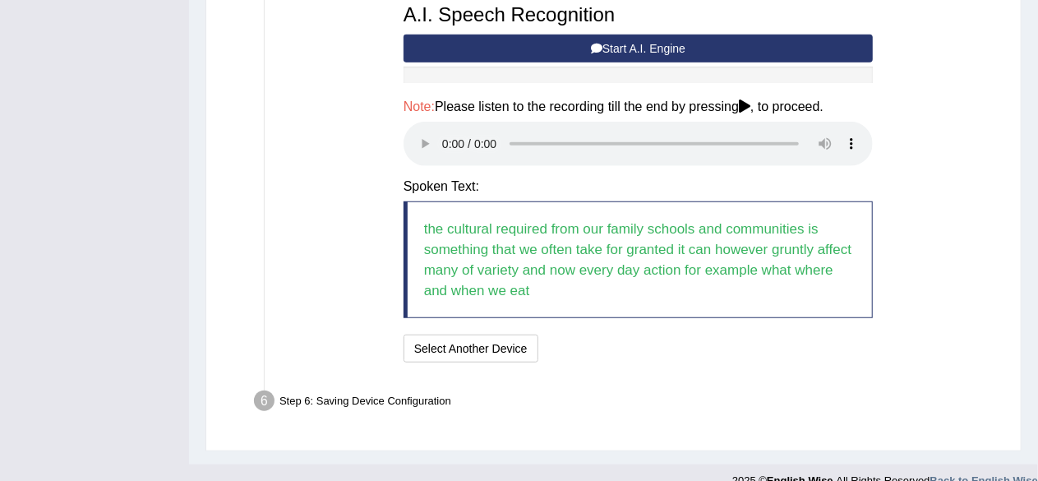
scroll to position [553, 0]
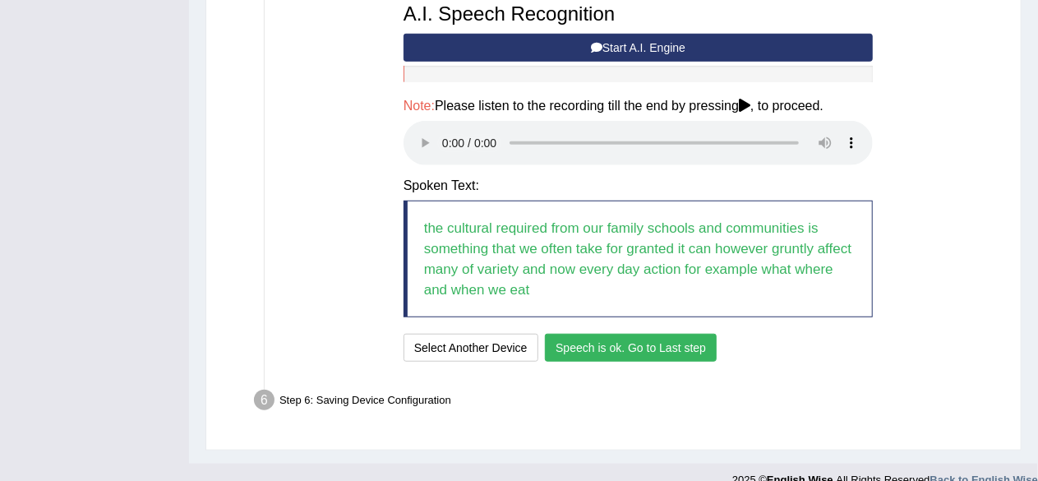
click at [580, 349] on button "Speech is ok. Go to Last step" at bounding box center [631, 348] width 172 height 28
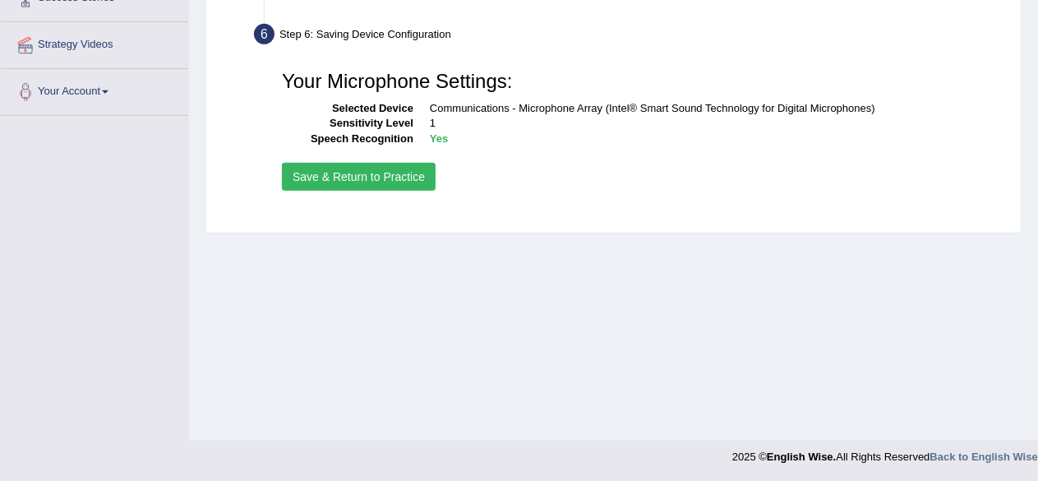
click at [375, 176] on button "Save & Return to Practice" at bounding box center [359, 177] width 154 height 28
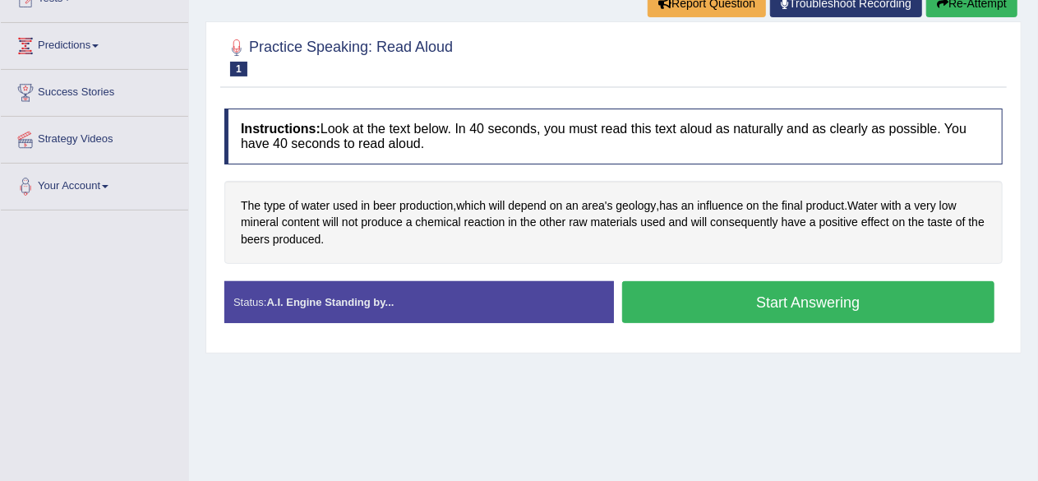
scroll to position [201, 0]
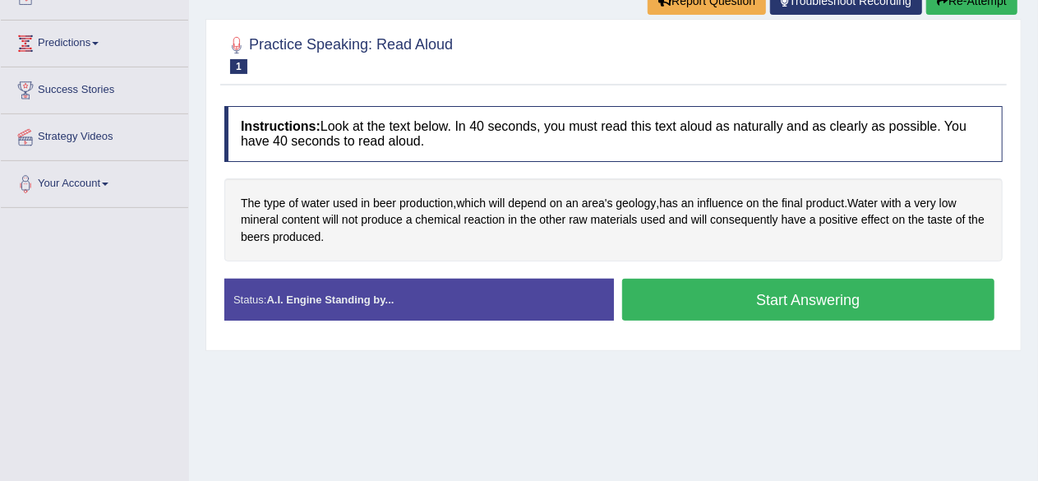
click at [682, 295] on button "Start Answering" at bounding box center [808, 300] width 373 height 42
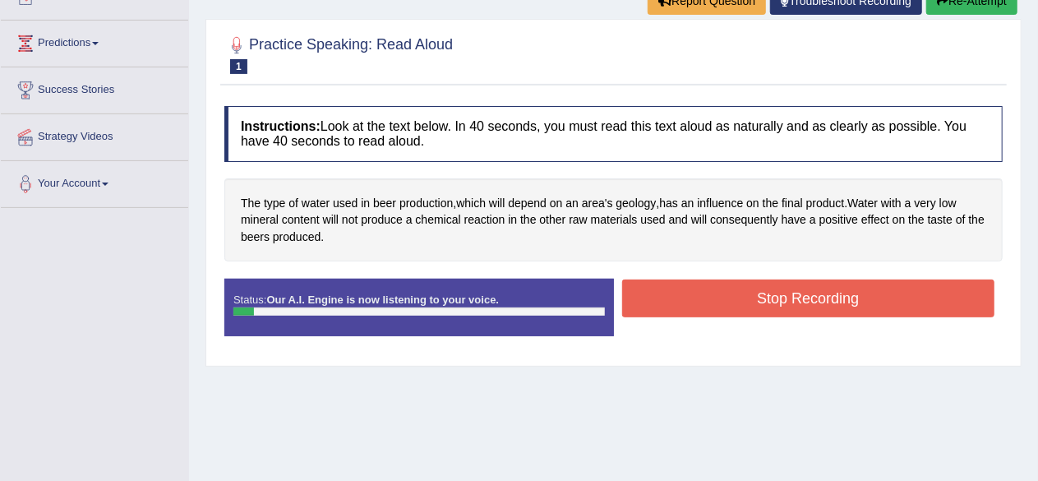
click at [682, 295] on button "Stop Recording" at bounding box center [808, 298] width 373 height 38
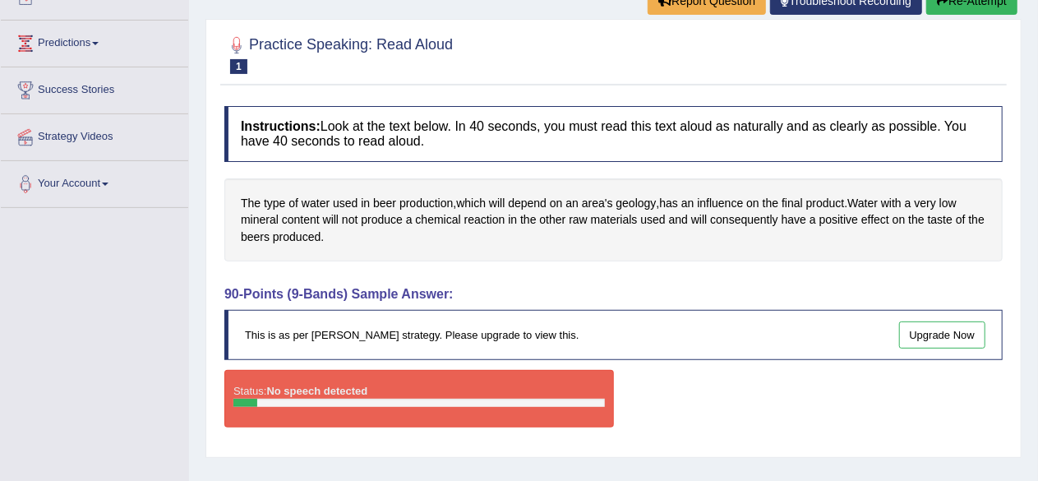
click at [518, 370] on div "Status: No speech detected" at bounding box center [418, 399] width 389 height 58
click at [523, 314] on div "This is as per English Wise's strategy. Please upgrade to view this. Upgrade Now" at bounding box center [613, 335] width 778 height 50
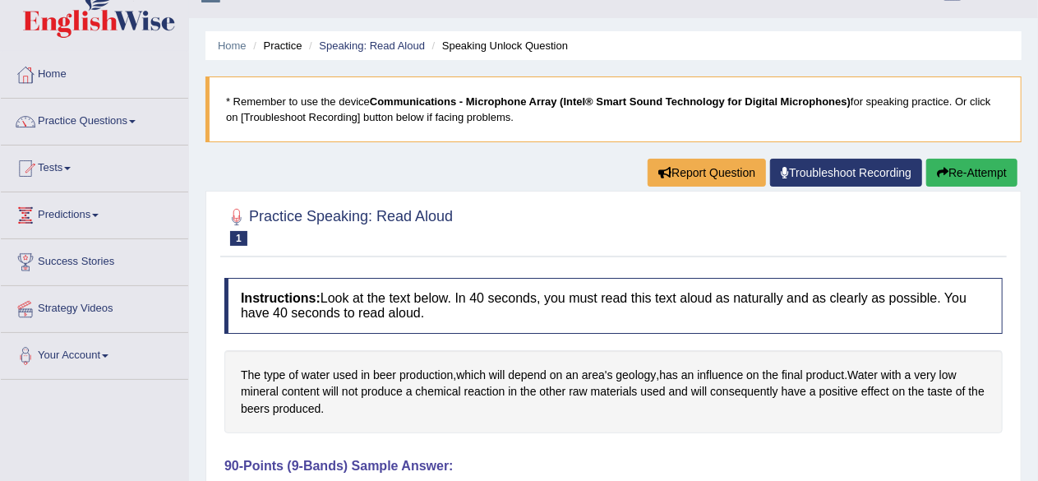
scroll to position [0, 0]
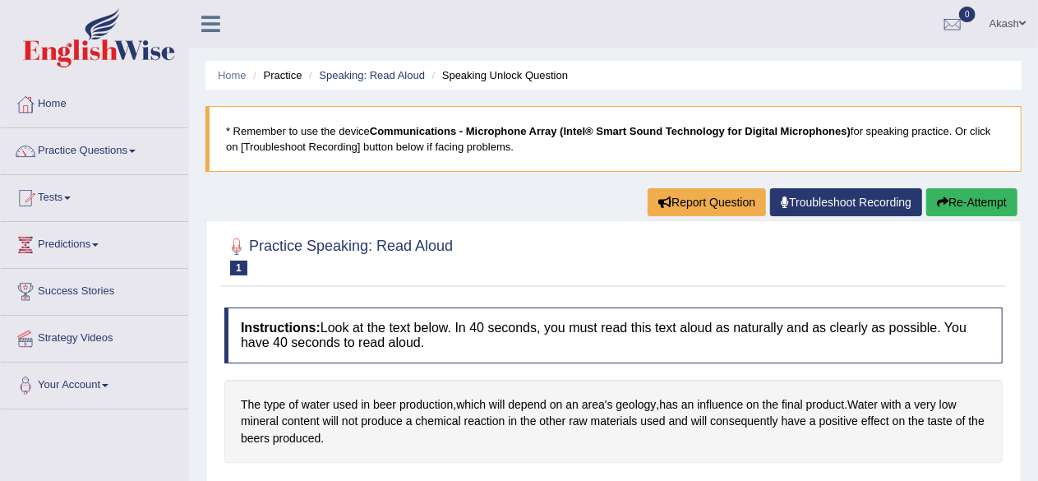
click at [946, 191] on button "Re-Attempt" at bounding box center [971, 202] width 91 height 28
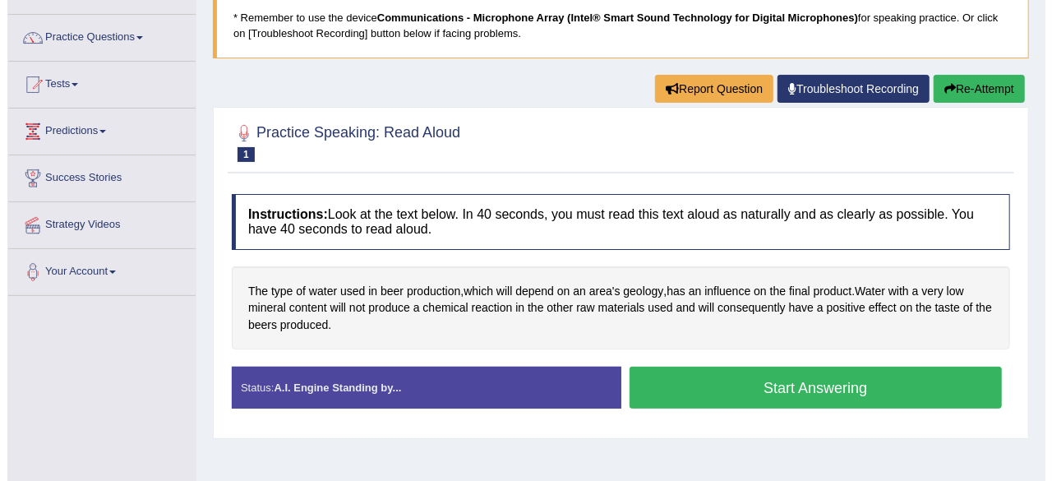
scroll to position [114, 0]
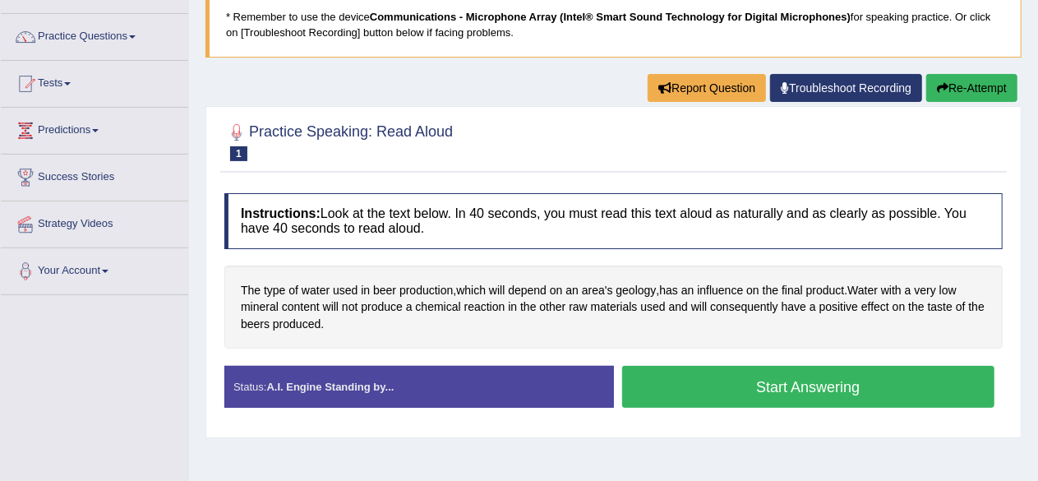
click at [779, 380] on button "Start Answering" at bounding box center [808, 387] width 373 height 42
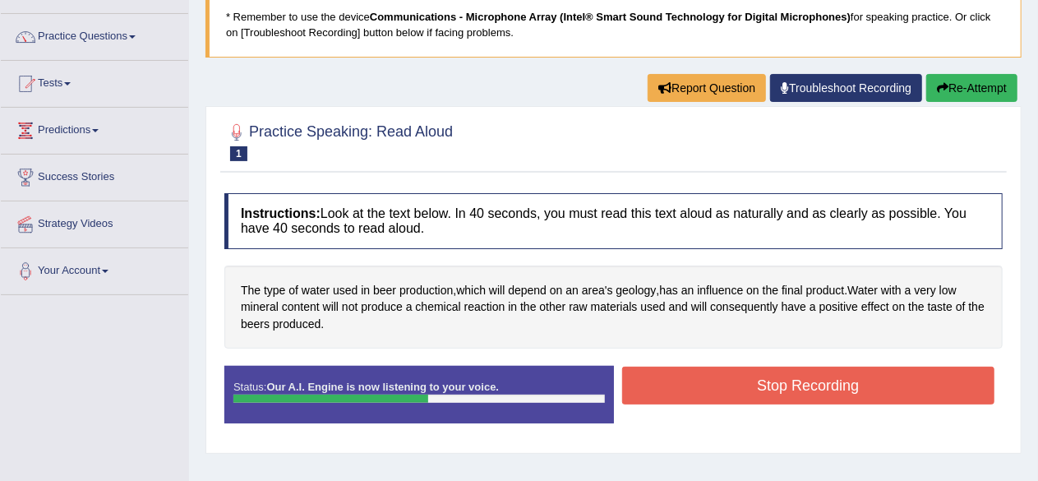
click at [779, 380] on button "Stop Recording" at bounding box center [808, 385] width 373 height 38
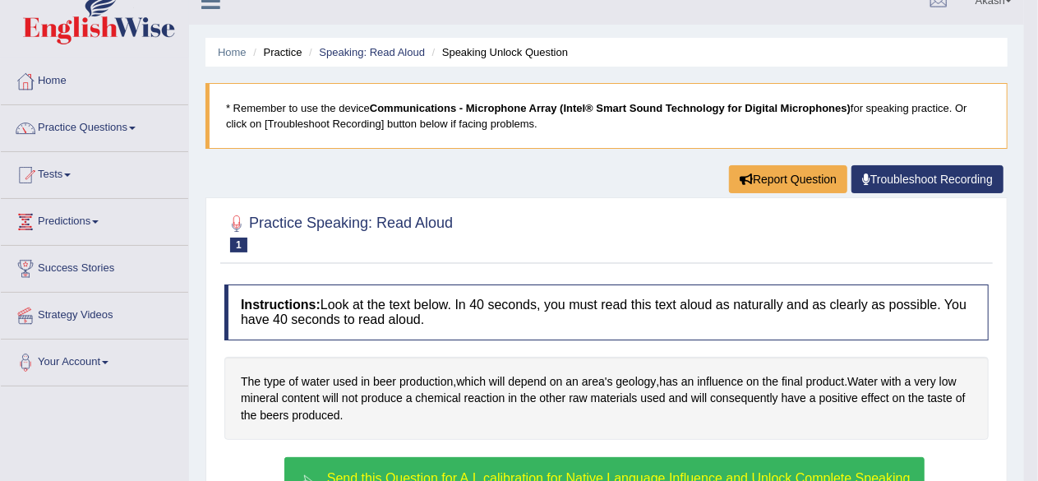
scroll to position [0, 0]
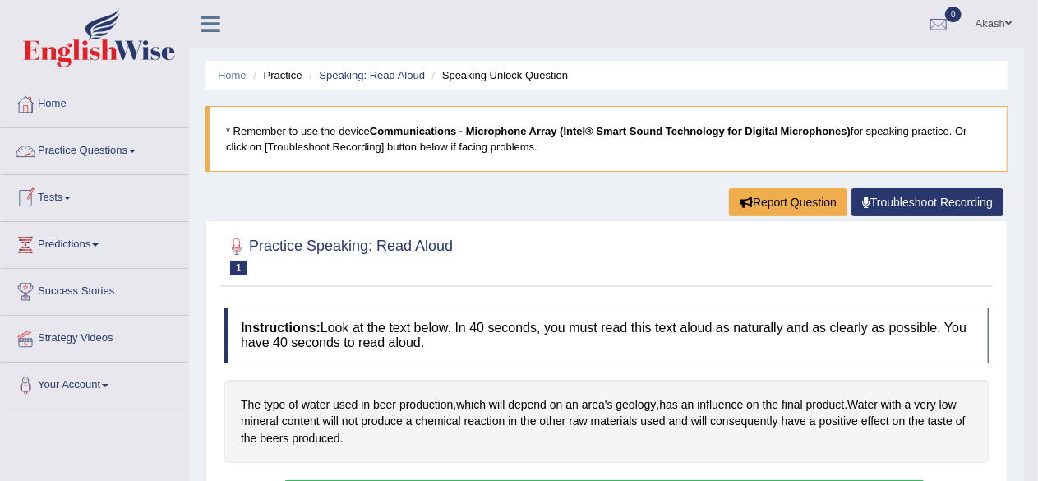
click at [107, 147] on link "Practice Questions" at bounding box center [94, 148] width 187 height 41
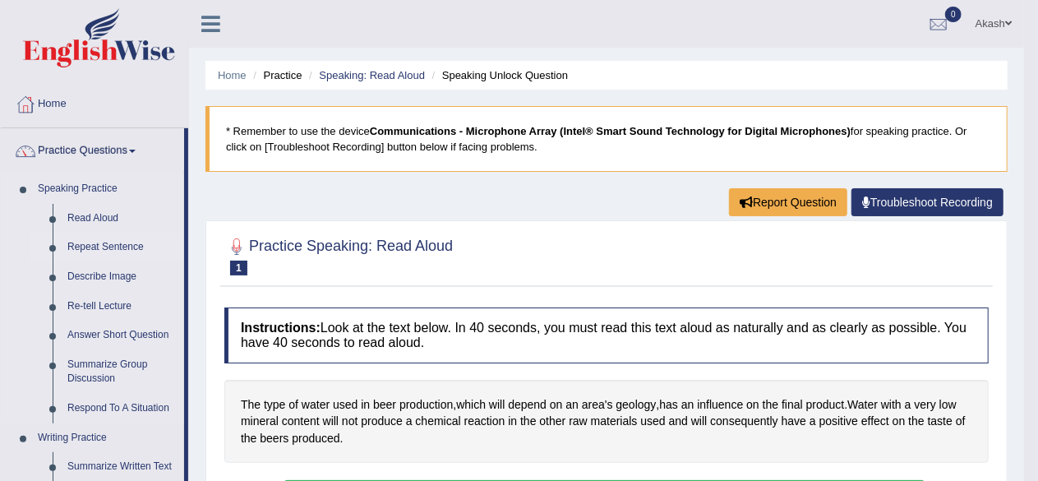
click at [108, 251] on link "Repeat Sentence" at bounding box center [122, 248] width 124 height 30
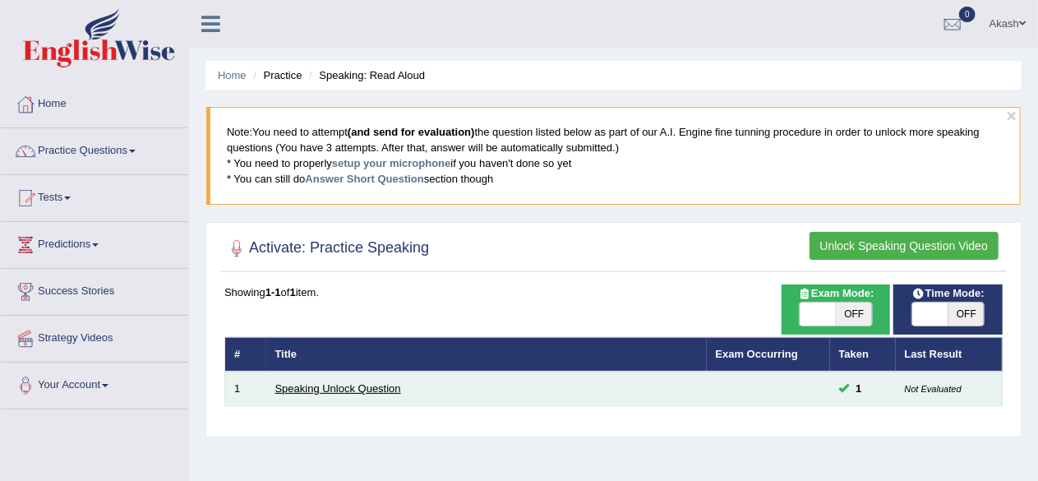
click at [358, 387] on link "Speaking Unlock Question" at bounding box center [338, 388] width 126 height 12
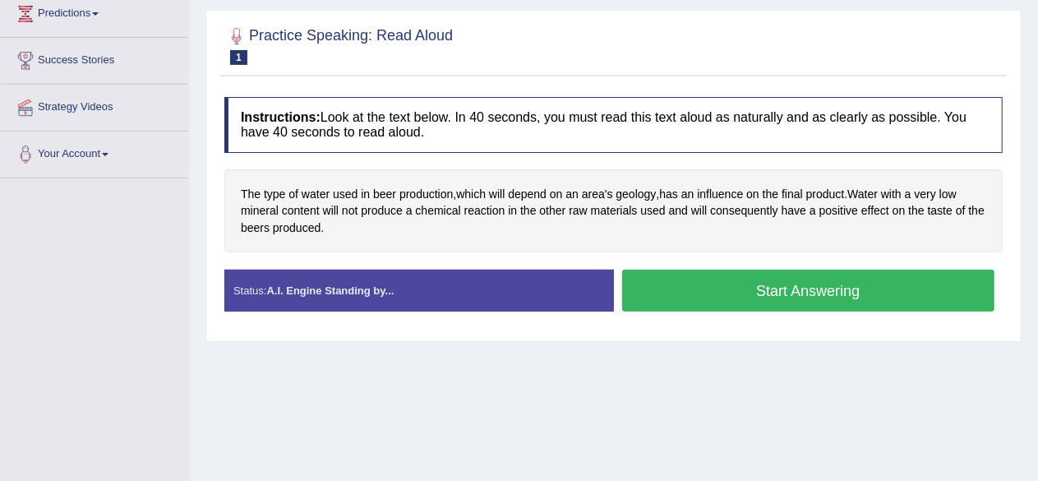
scroll to position [212, 0]
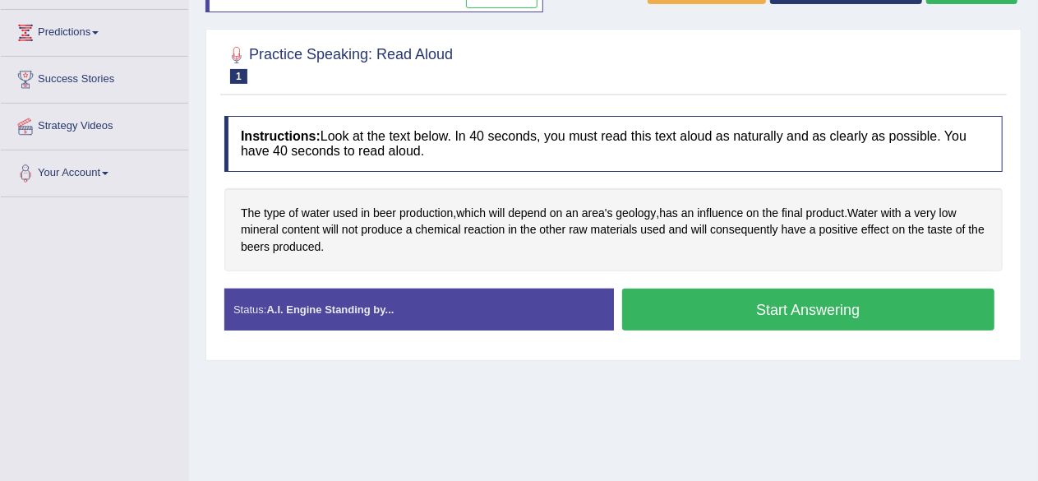
click at [727, 304] on button "Start Answering" at bounding box center [808, 309] width 373 height 42
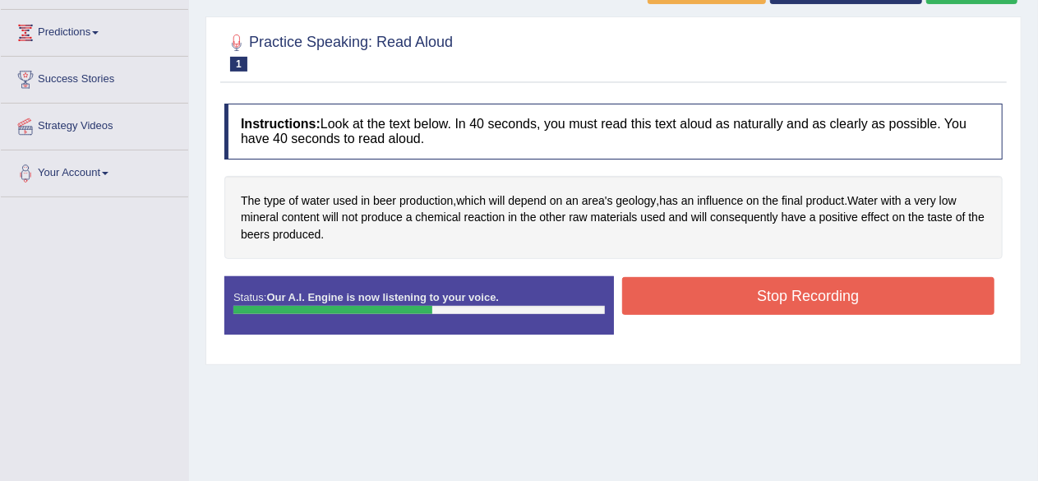
click at [731, 277] on button "Stop Recording" at bounding box center [808, 296] width 373 height 38
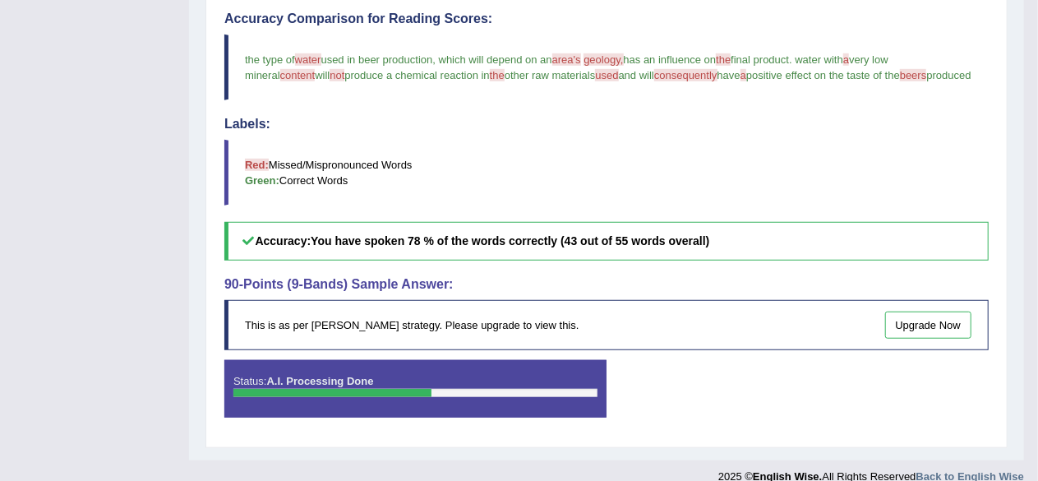
scroll to position [0, 0]
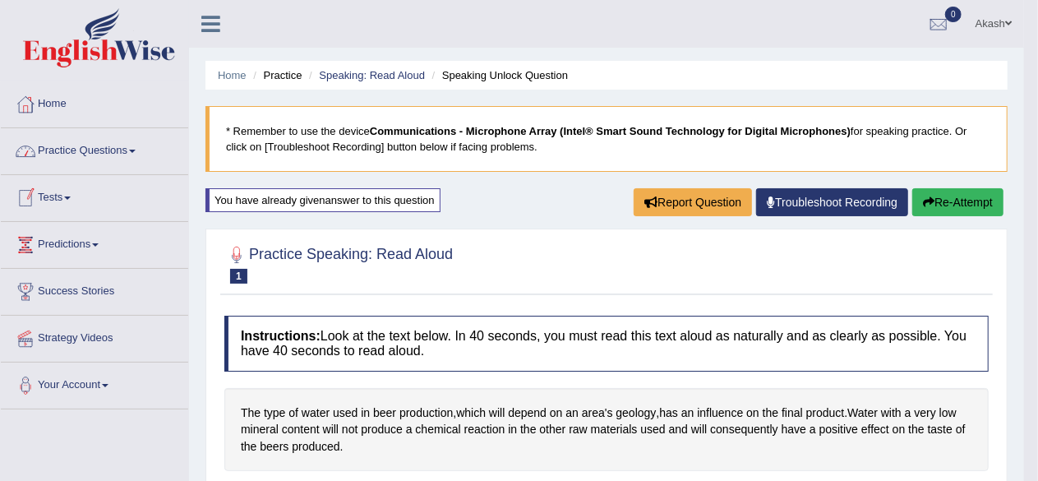
click at [53, 196] on link "Tests" at bounding box center [94, 195] width 187 height 41
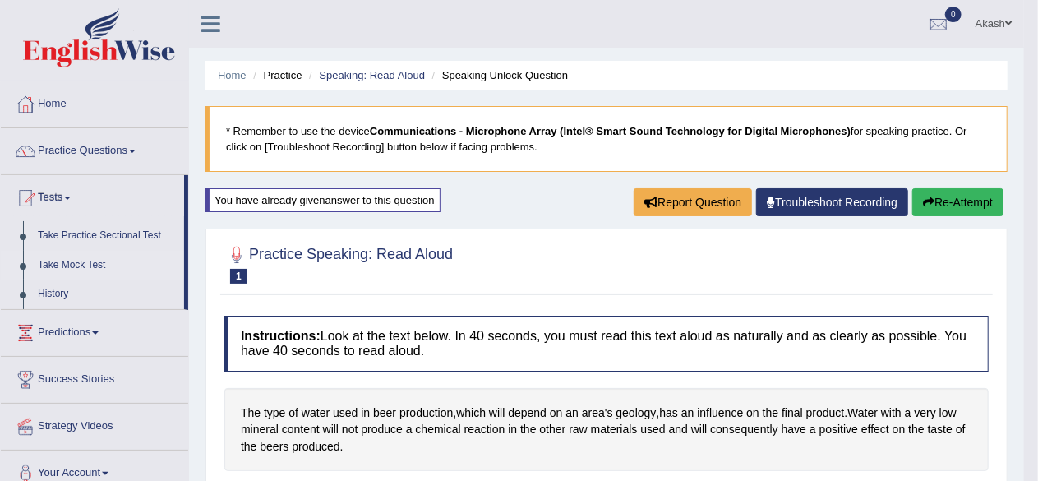
click at [72, 262] on link "Take Mock Test" at bounding box center [107, 266] width 154 height 30
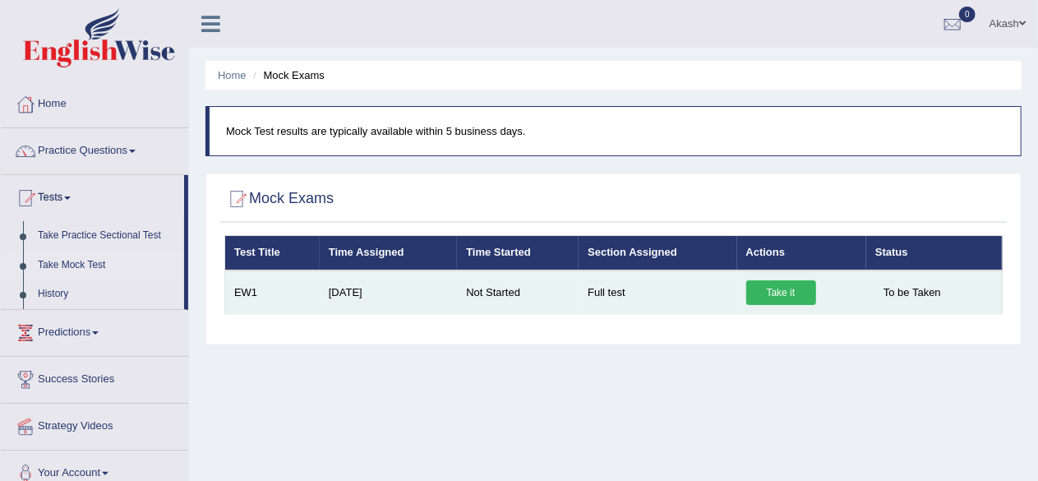
click at [786, 287] on link "Take it" at bounding box center [781, 292] width 70 height 25
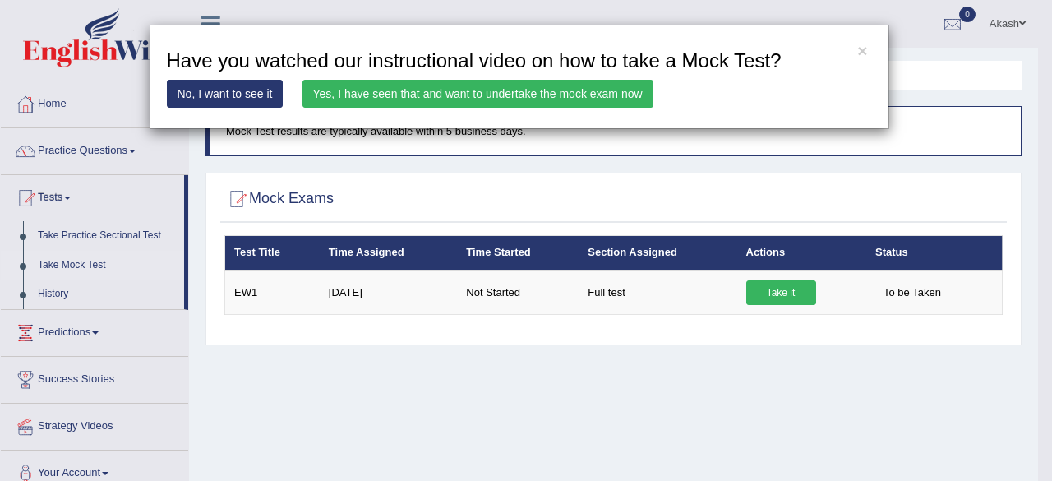
click at [219, 92] on link "No, I want to see it" at bounding box center [225, 94] width 117 height 28
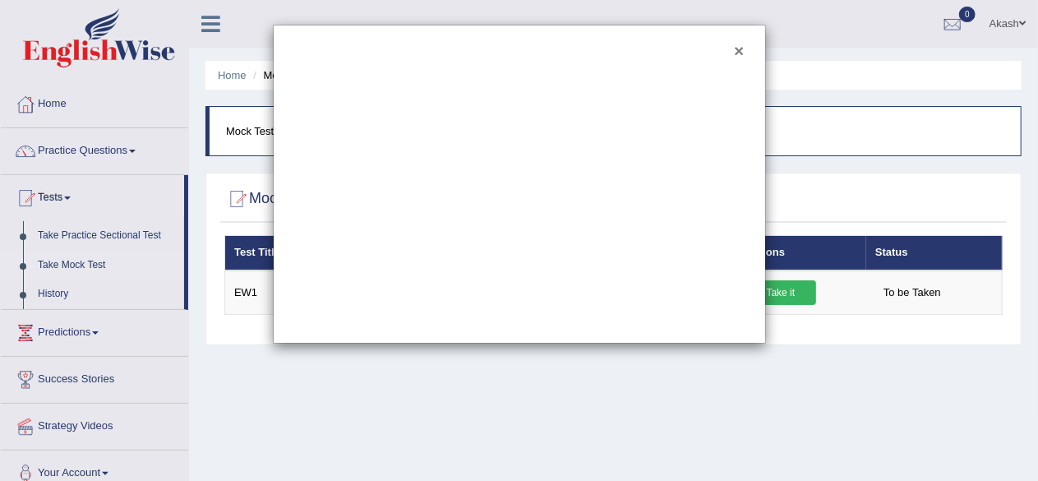
click at [737, 44] on button "×" at bounding box center [739, 50] width 10 height 17
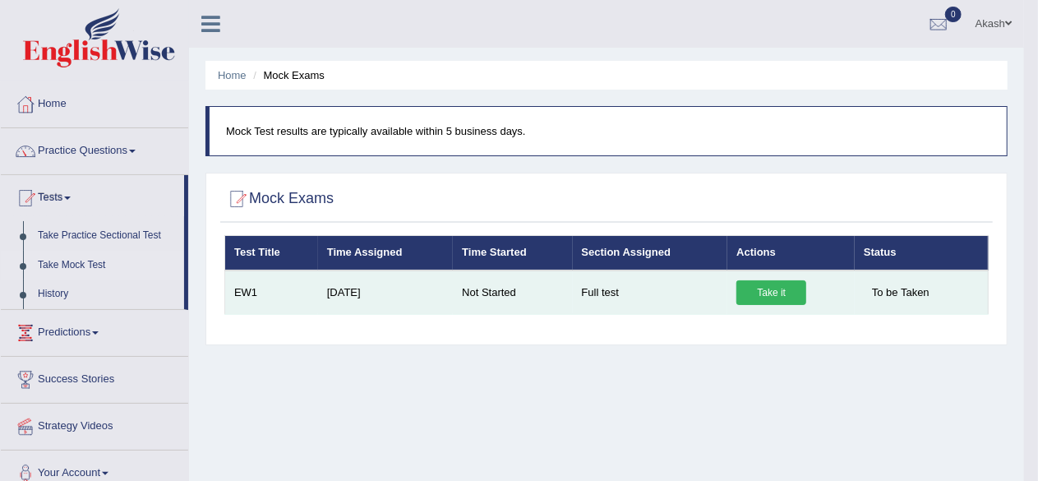
click at [754, 286] on link "Take it" at bounding box center [771, 292] width 70 height 25
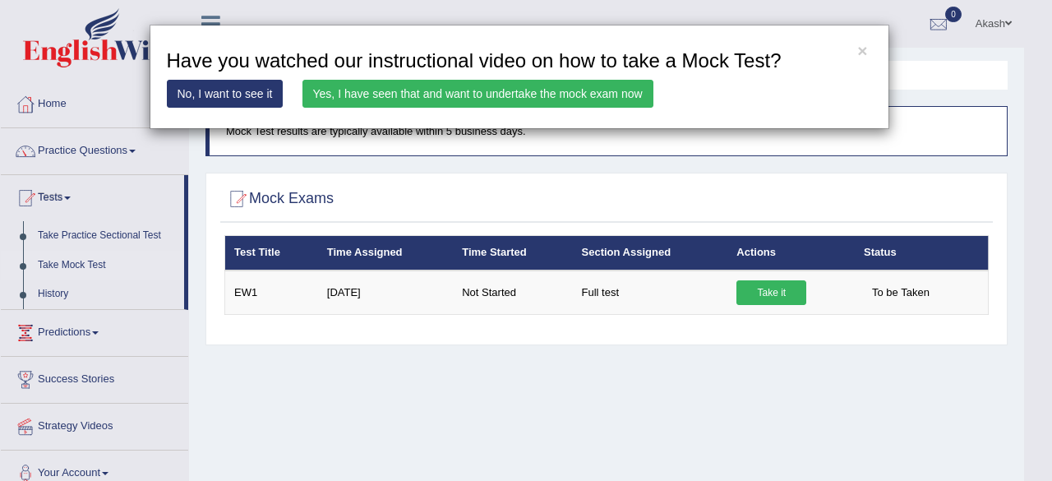
click at [558, 91] on link "Yes, I have seen that and want to undertake the mock exam now" at bounding box center [477, 94] width 351 height 28
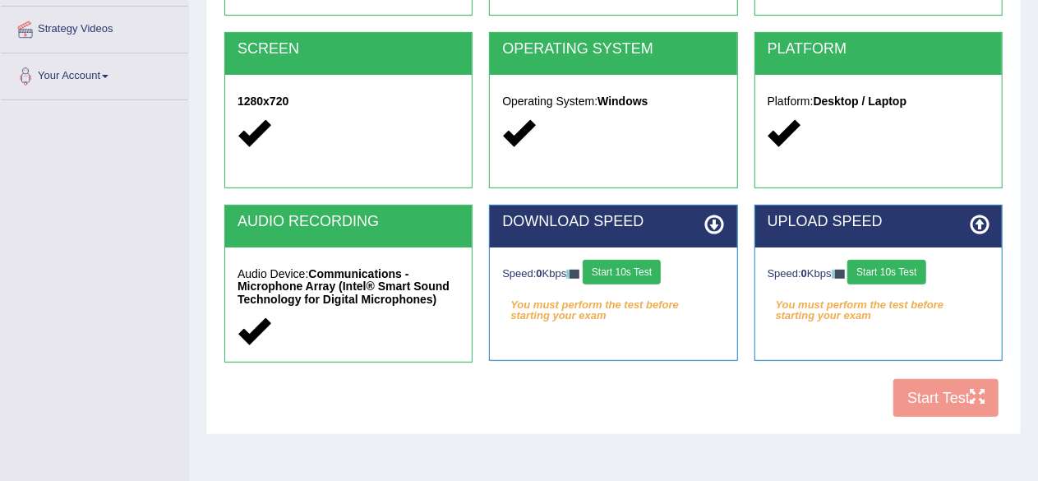
scroll to position [310, 0]
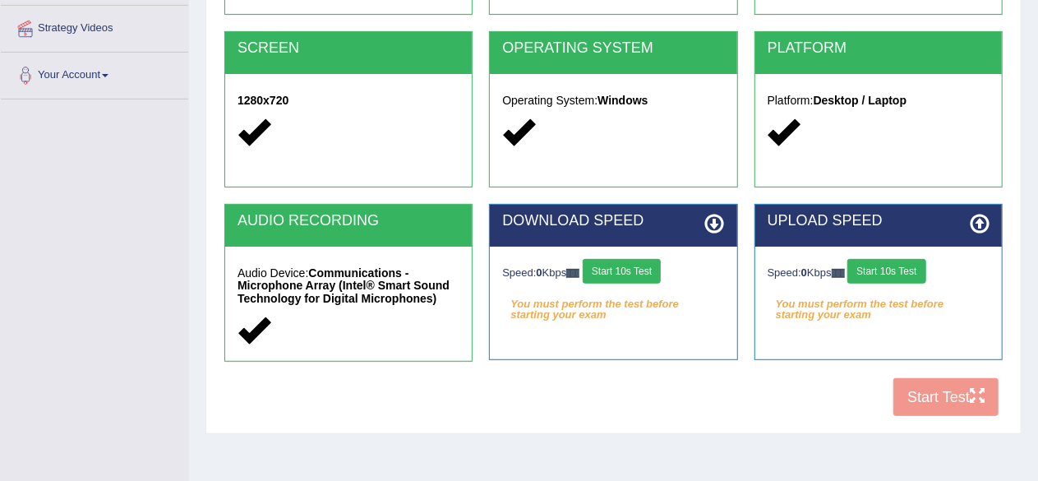
click at [639, 270] on button "Start 10s Test" at bounding box center [622, 271] width 78 height 25
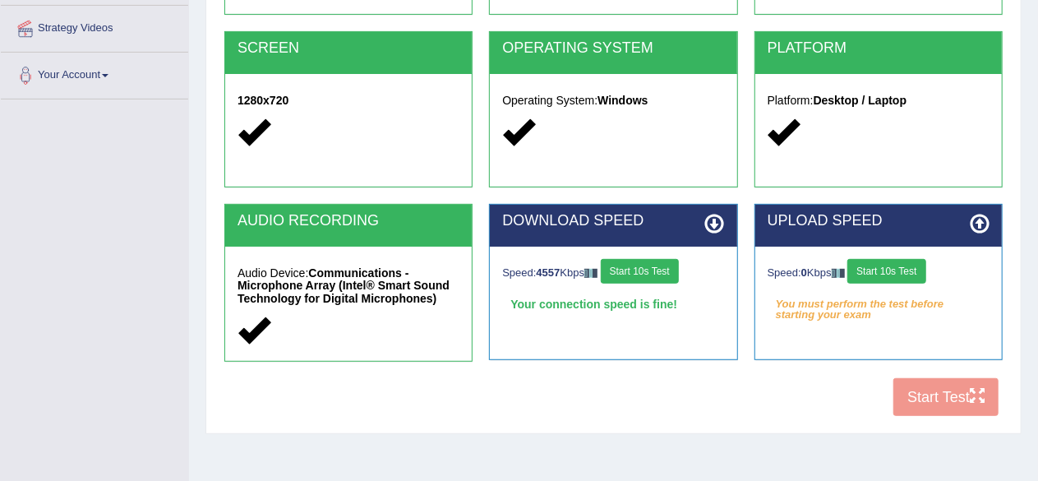
click at [905, 270] on button "Start 10s Test" at bounding box center [886, 271] width 78 height 25
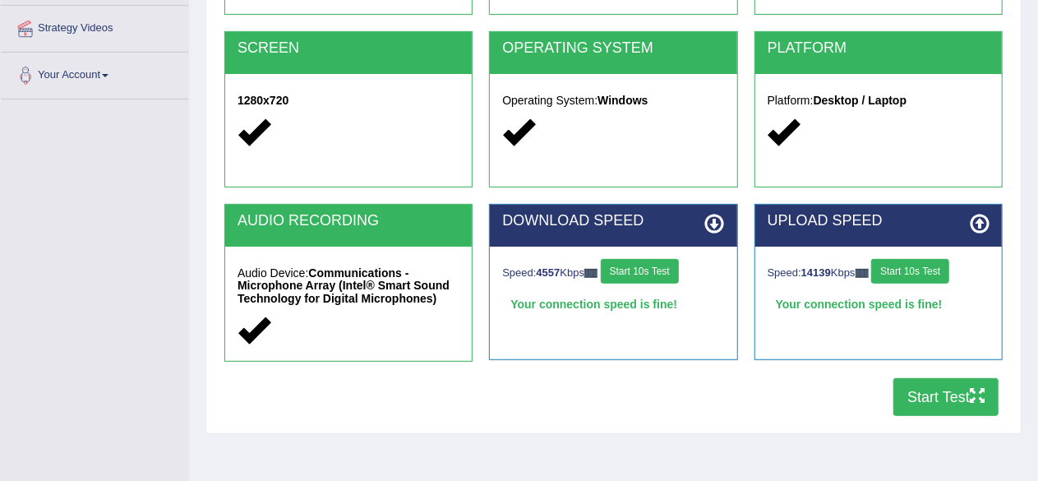
click at [942, 397] on button "Start Test" at bounding box center [945, 397] width 105 height 38
